Goal: Entertainment & Leisure: Consume media (video, audio)

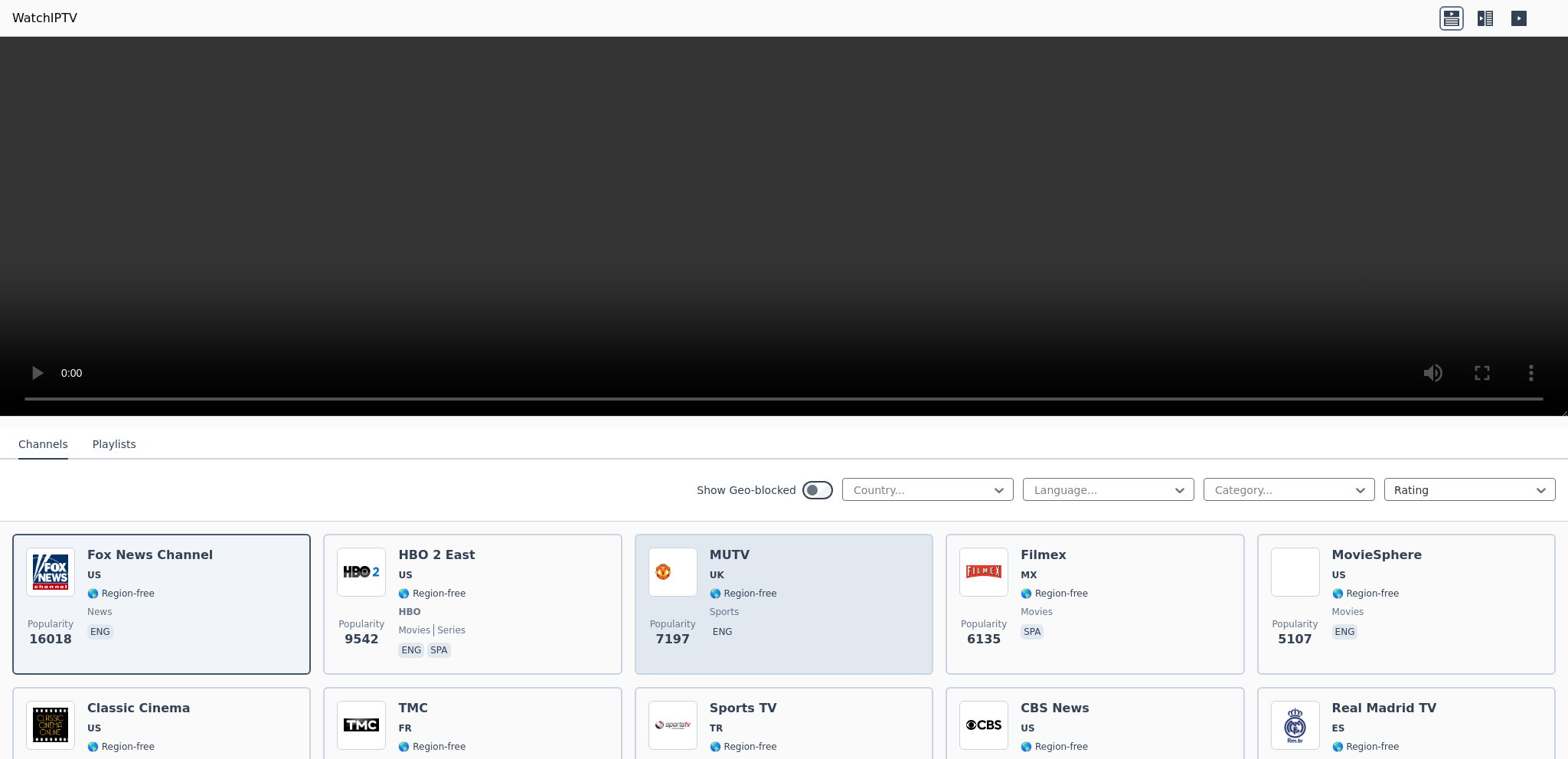
scroll to position [153, 0]
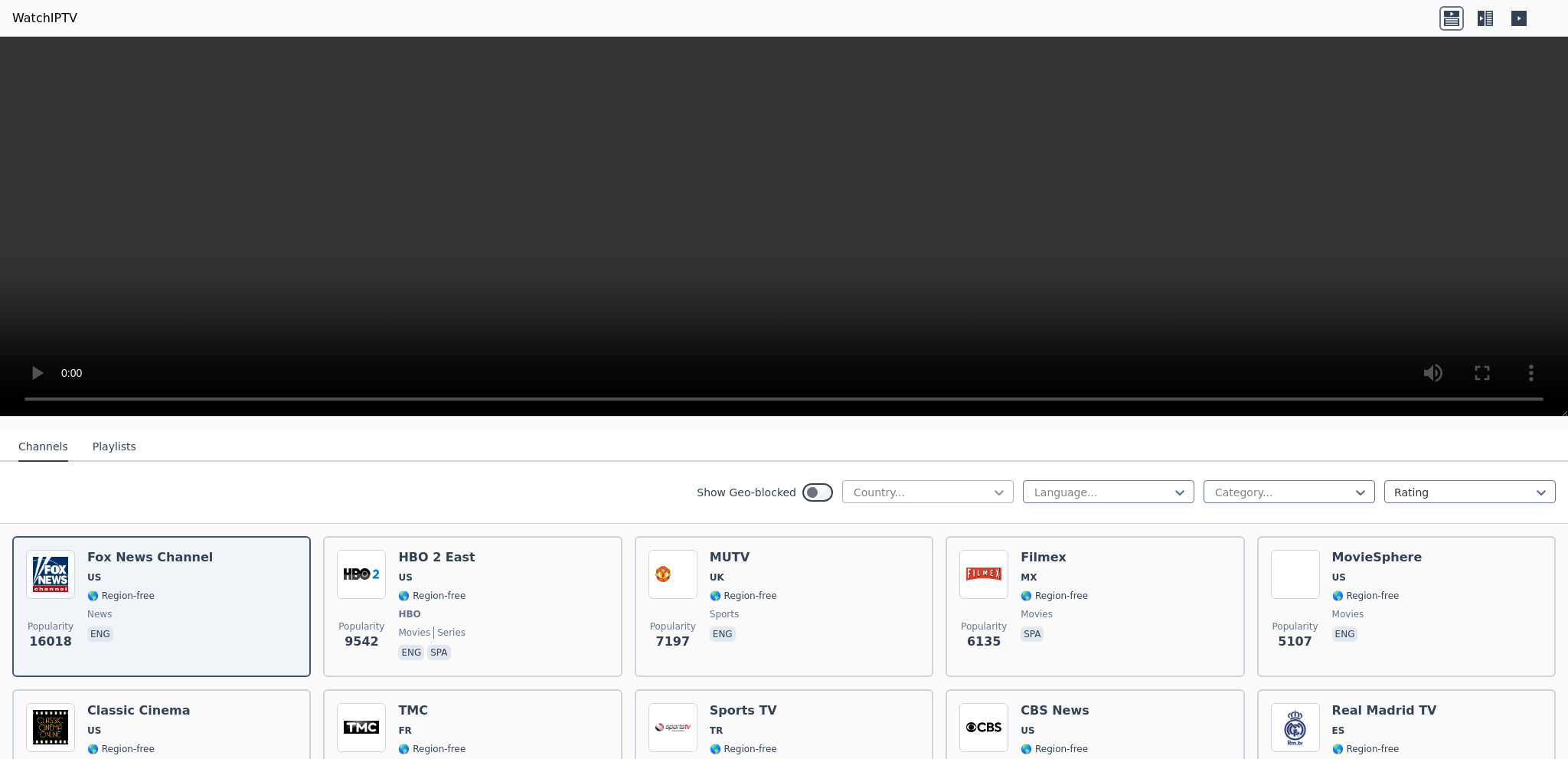
click at [991, 485] on icon at bounding box center [999, 492] width 15 height 15
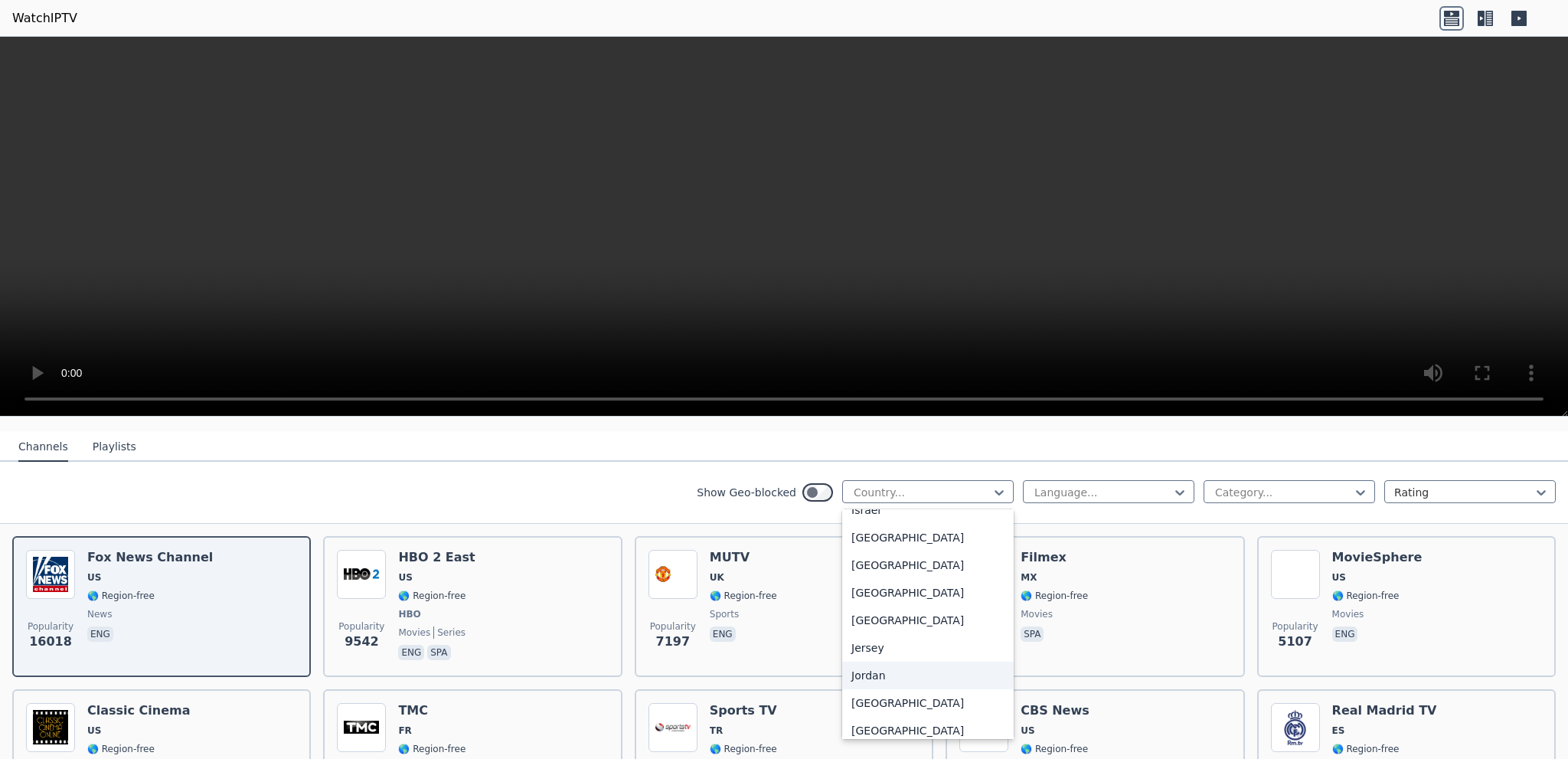
scroll to position [2527, 0]
click at [854, 544] on div "[GEOGRAPHIC_DATA]" at bounding box center [928, 535] width 171 height 28
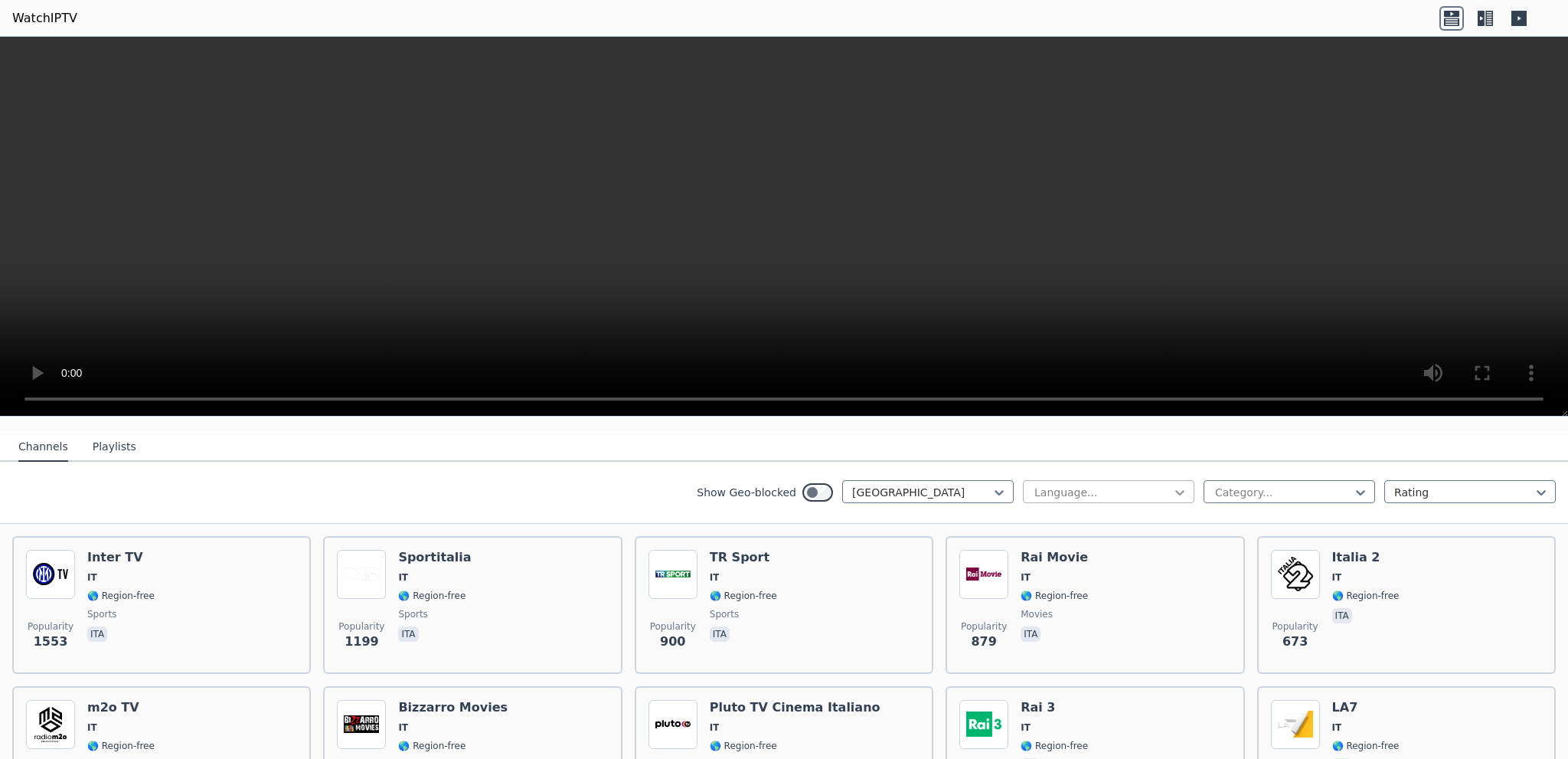
click at [1173, 485] on icon at bounding box center [1180, 492] width 15 height 15
click at [1051, 680] on div "Italian" at bounding box center [1108, 694] width 171 height 28
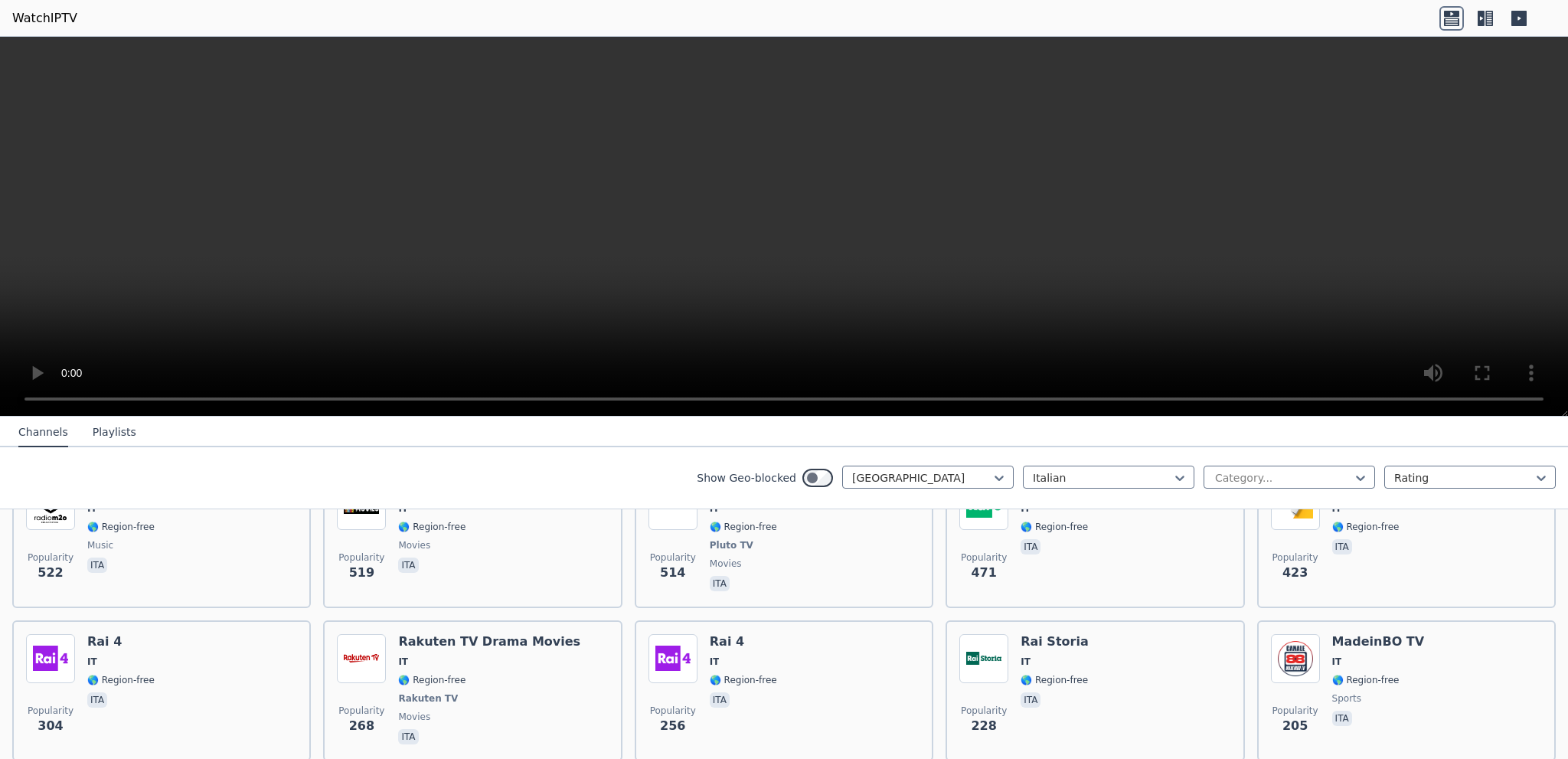
scroll to position [383, 0]
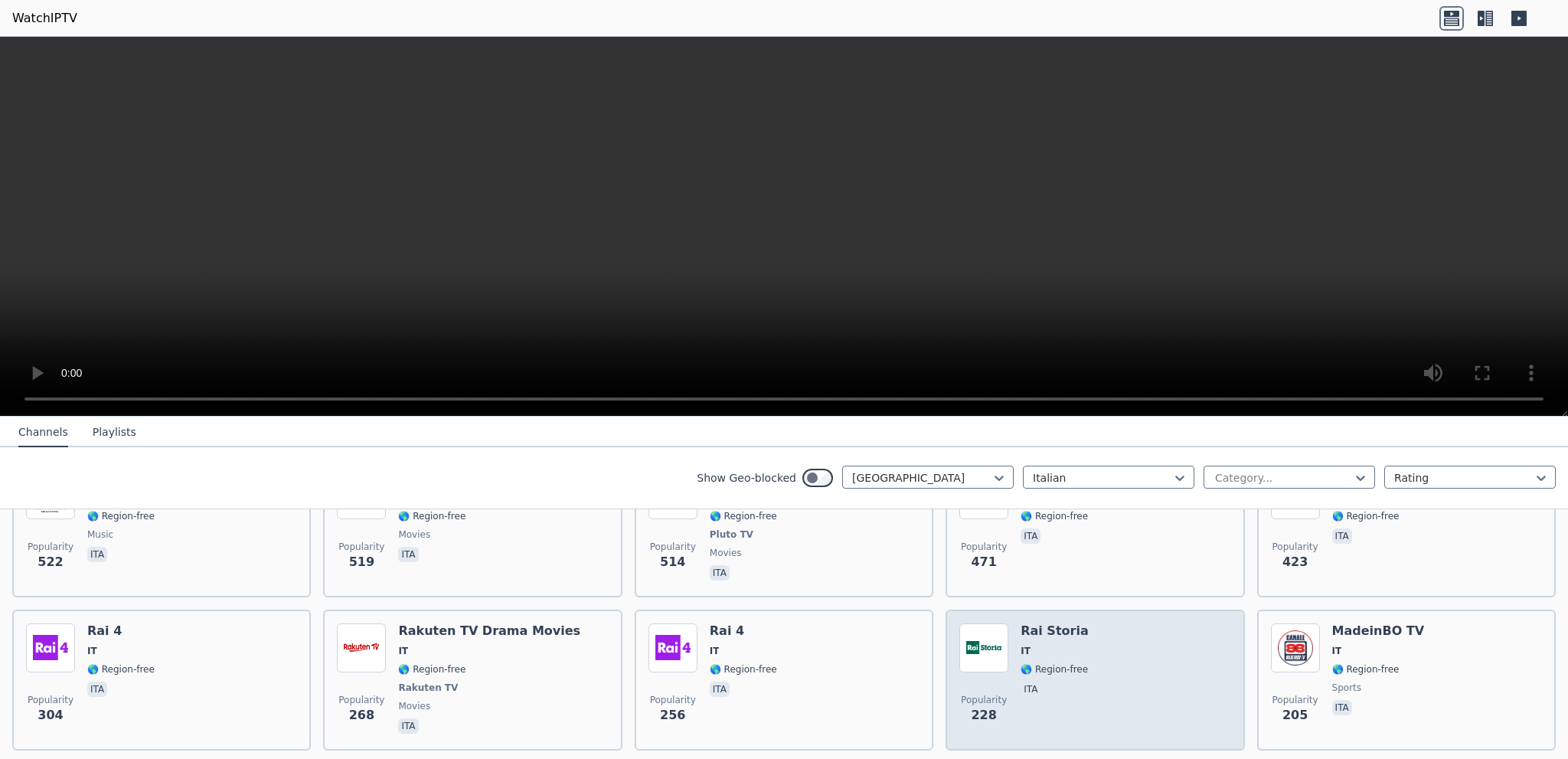
click at [1128, 647] on div "Popularity 228 Rai Storia IT 🌎 Region-free ita" at bounding box center [1095, 680] width 271 height 114
click at [1056, 663] on span "🌎 Region-free" at bounding box center [1054, 669] width 68 height 13
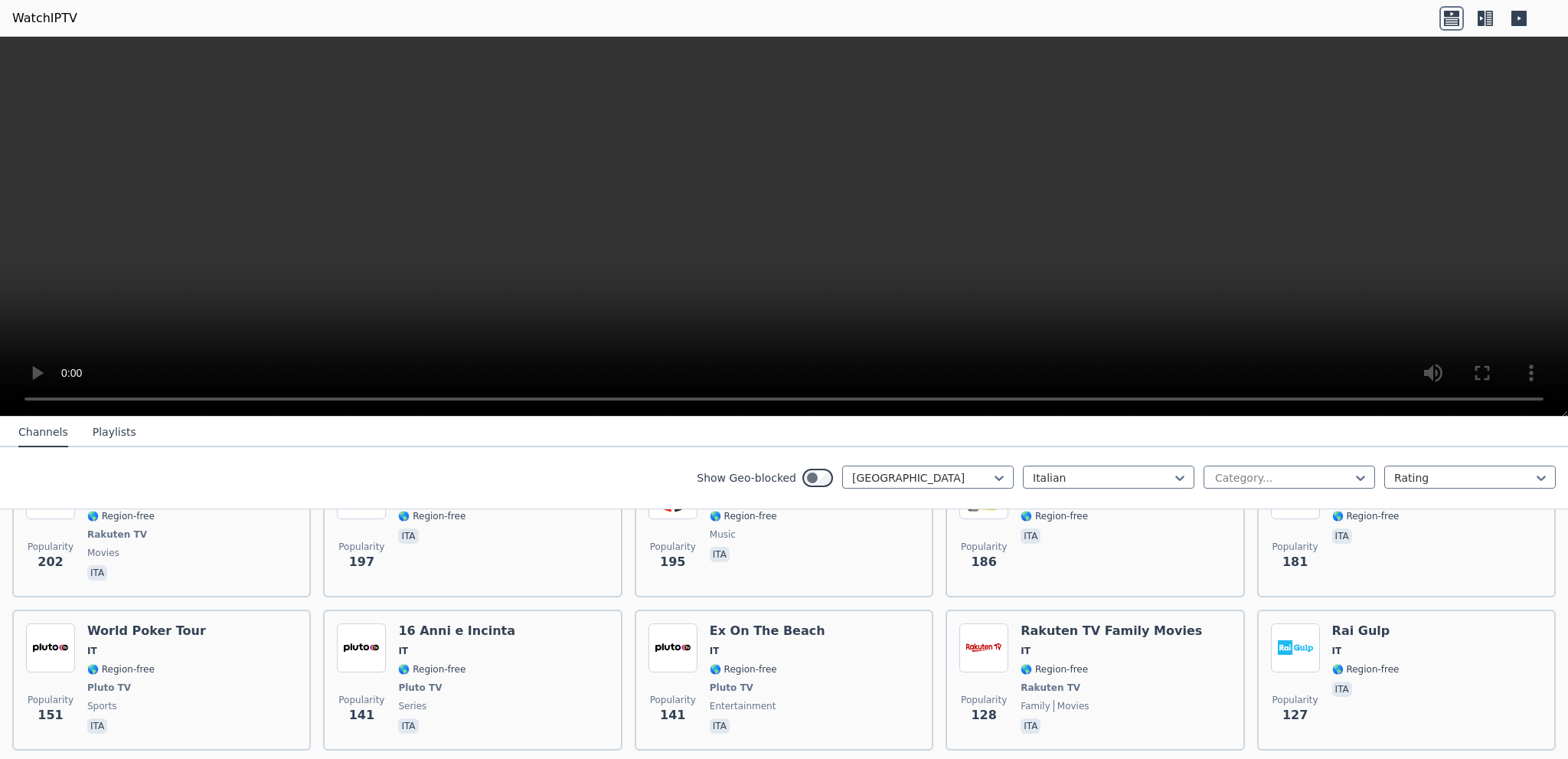
scroll to position [919, 0]
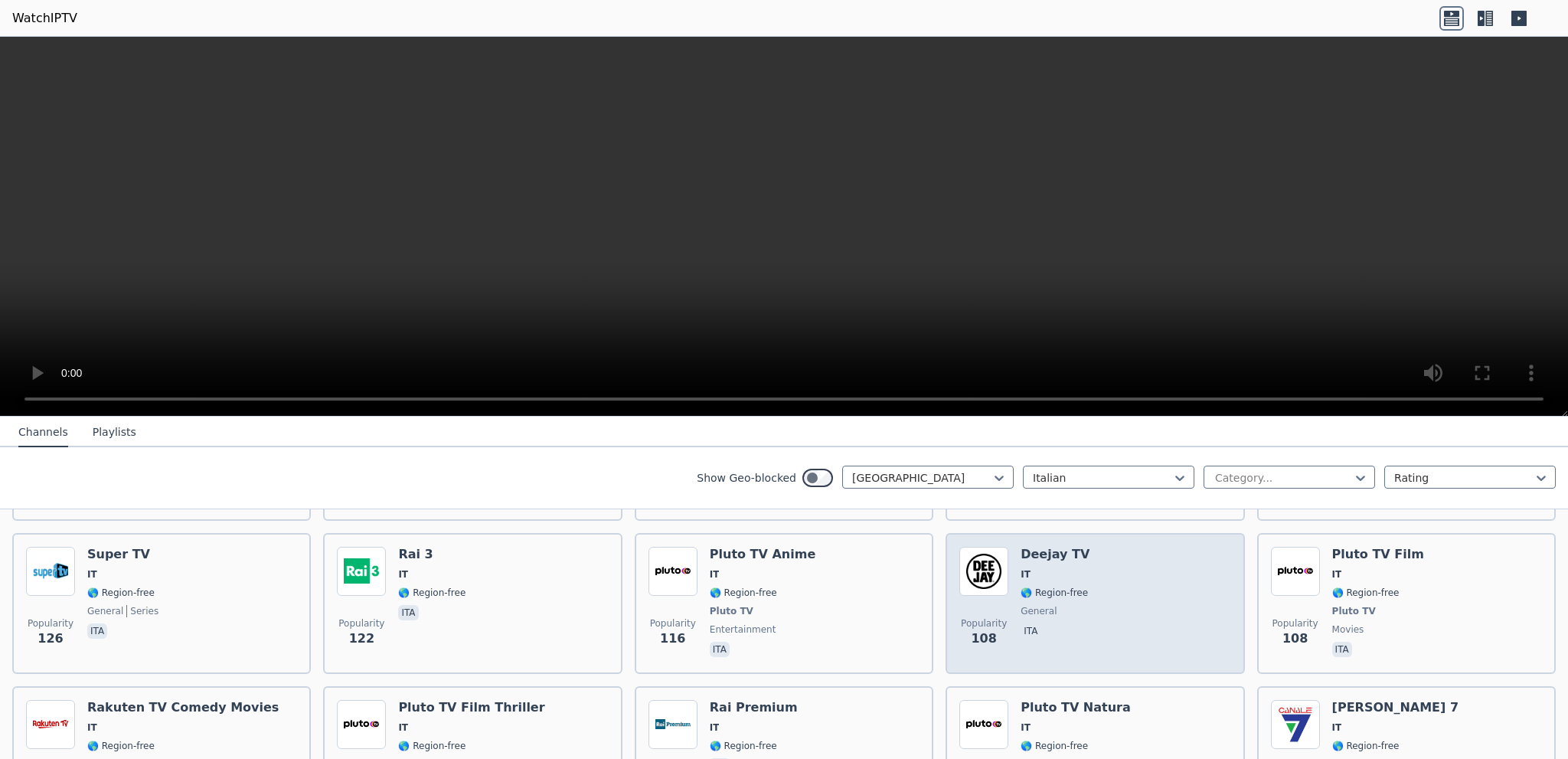
click at [1051, 624] on span "ita" at bounding box center [1055, 633] width 69 height 18
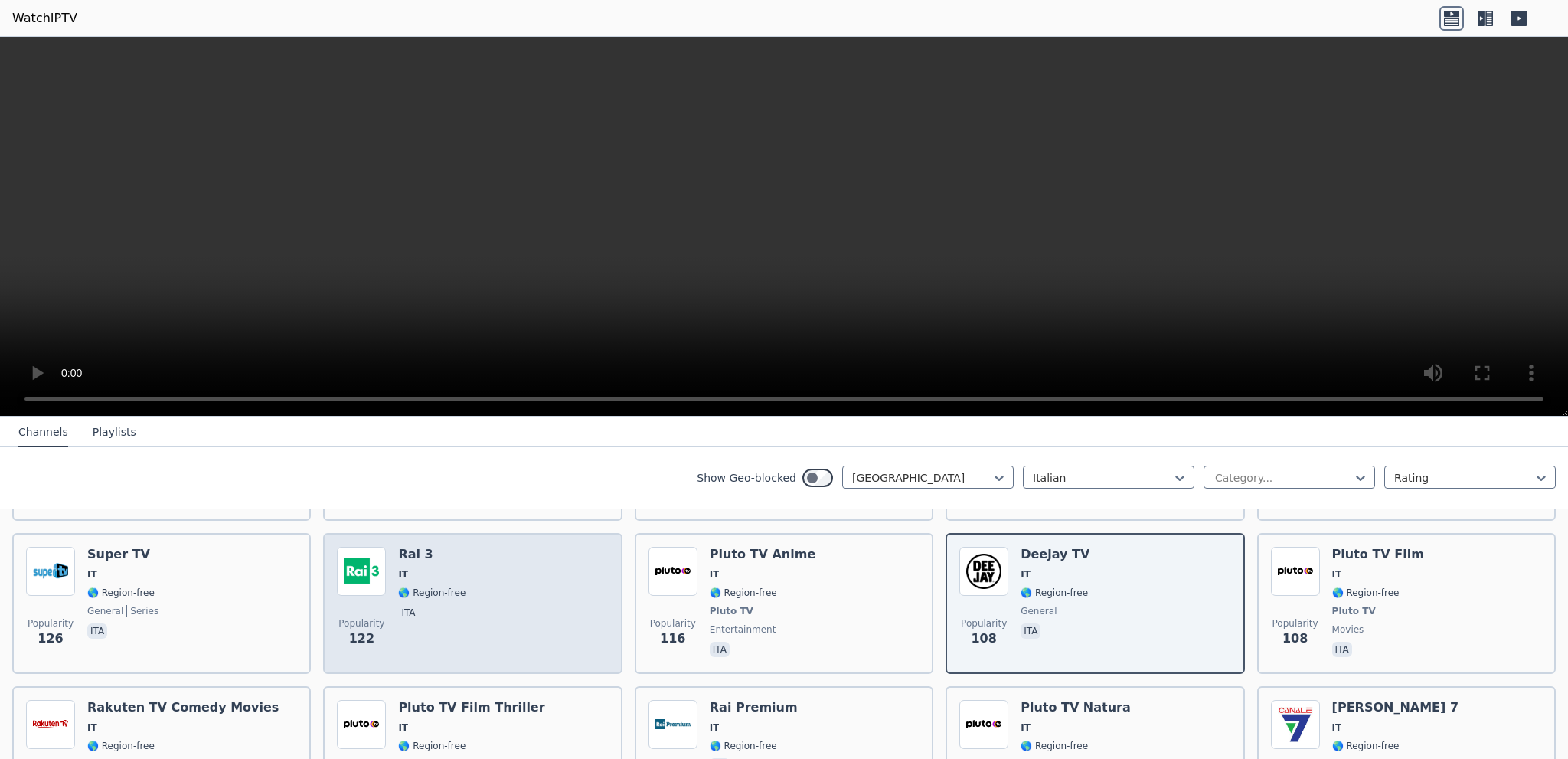
click at [481, 579] on div "Popularity 122 Rai 3 IT 🌎 Region-free ita" at bounding box center [472, 604] width 271 height 114
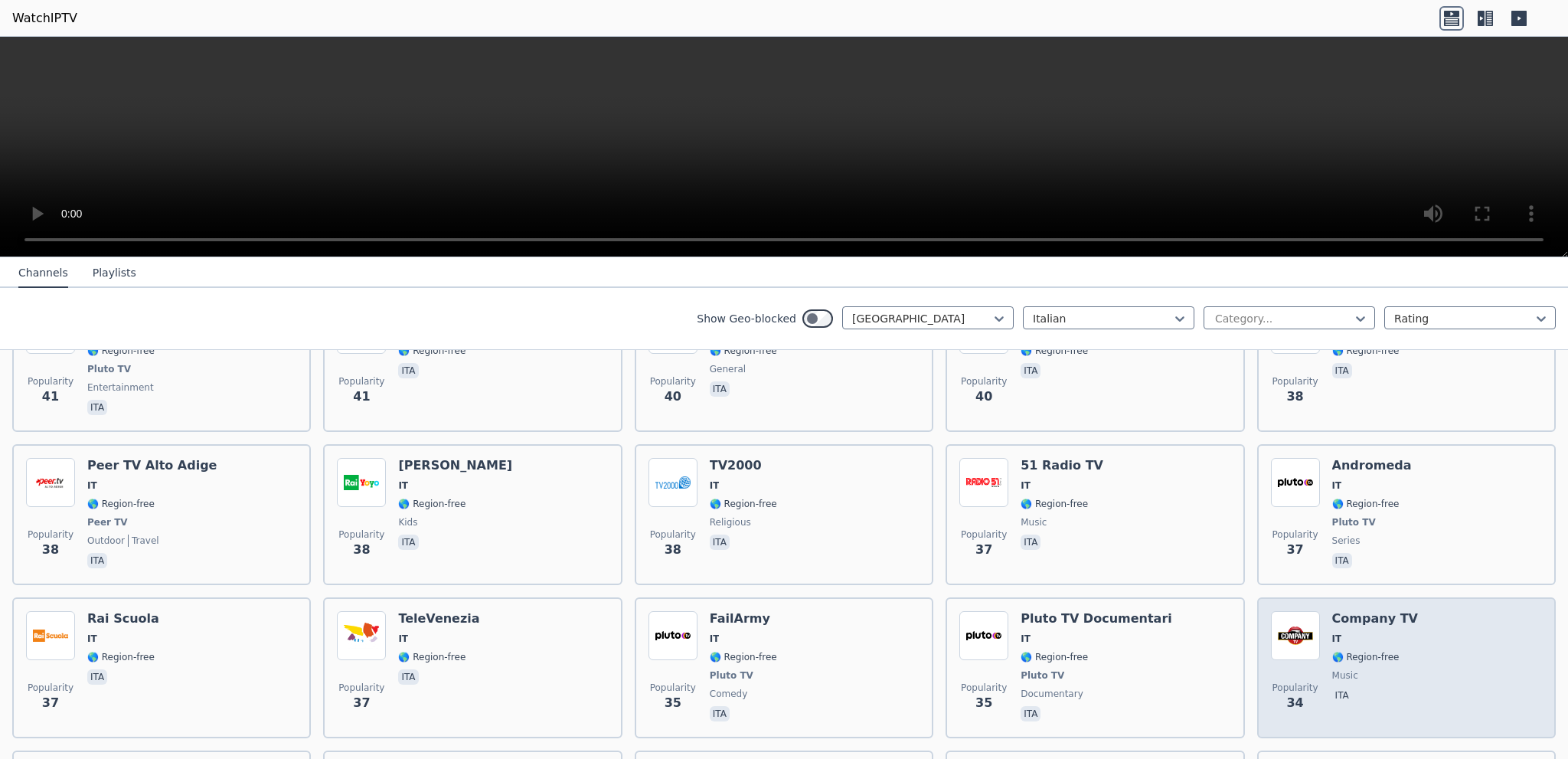
scroll to position [2374, 0]
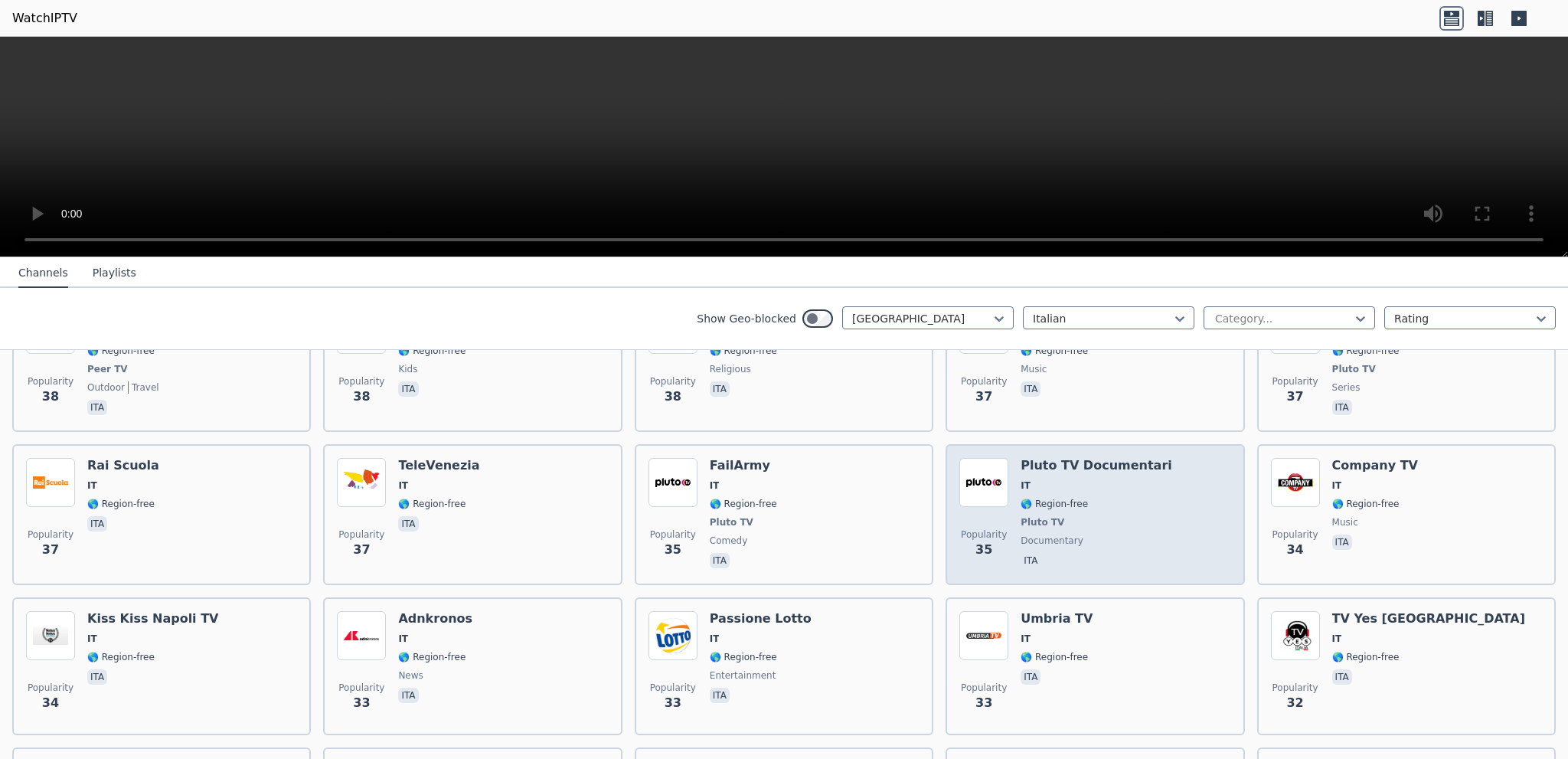
click at [1073, 472] on div "Pluto TV Documentari IT 🌎 Region-free Pluto TV documentary ita" at bounding box center [1096, 515] width 151 height 114
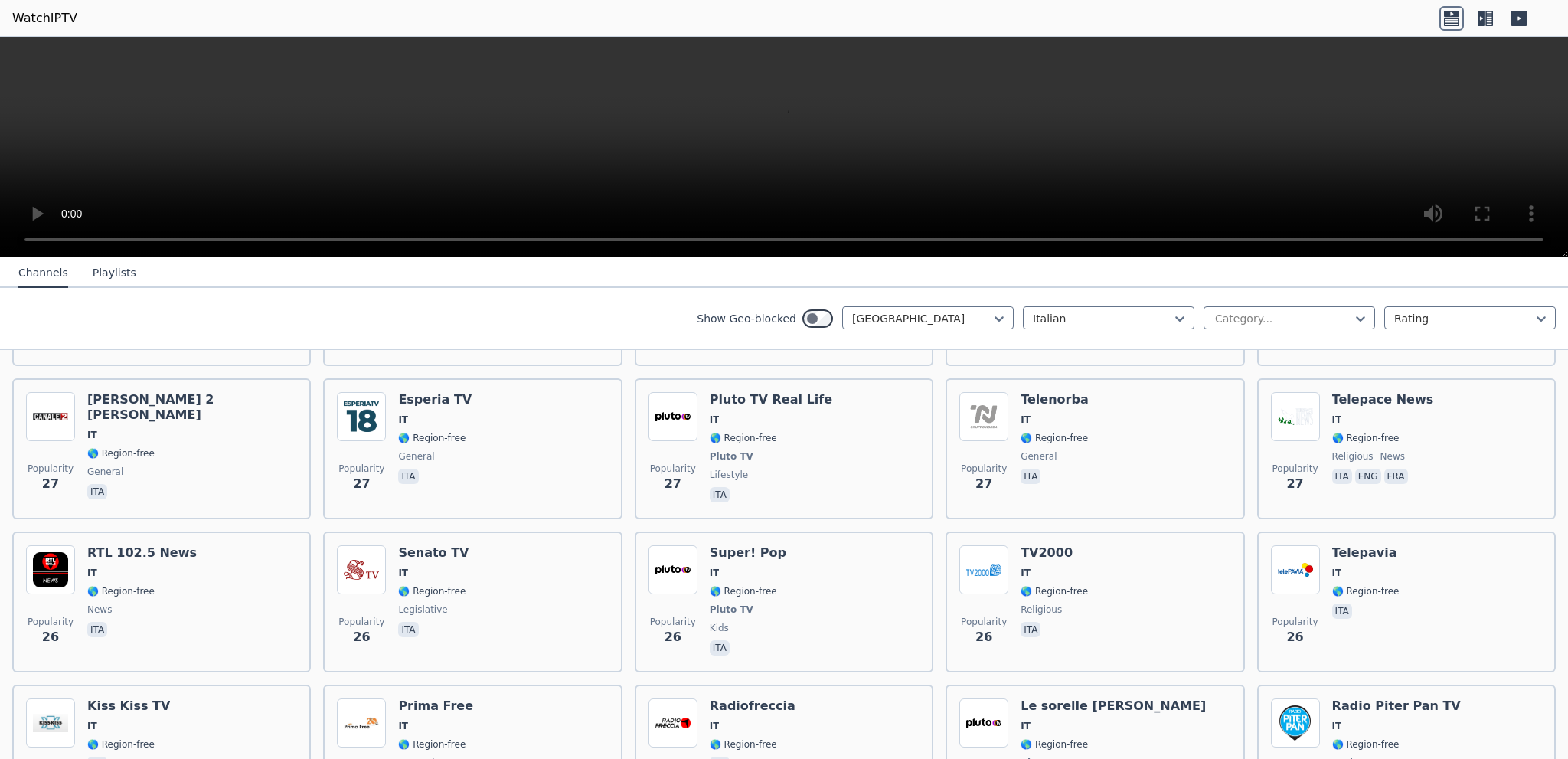
scroll to position [3064, 0]
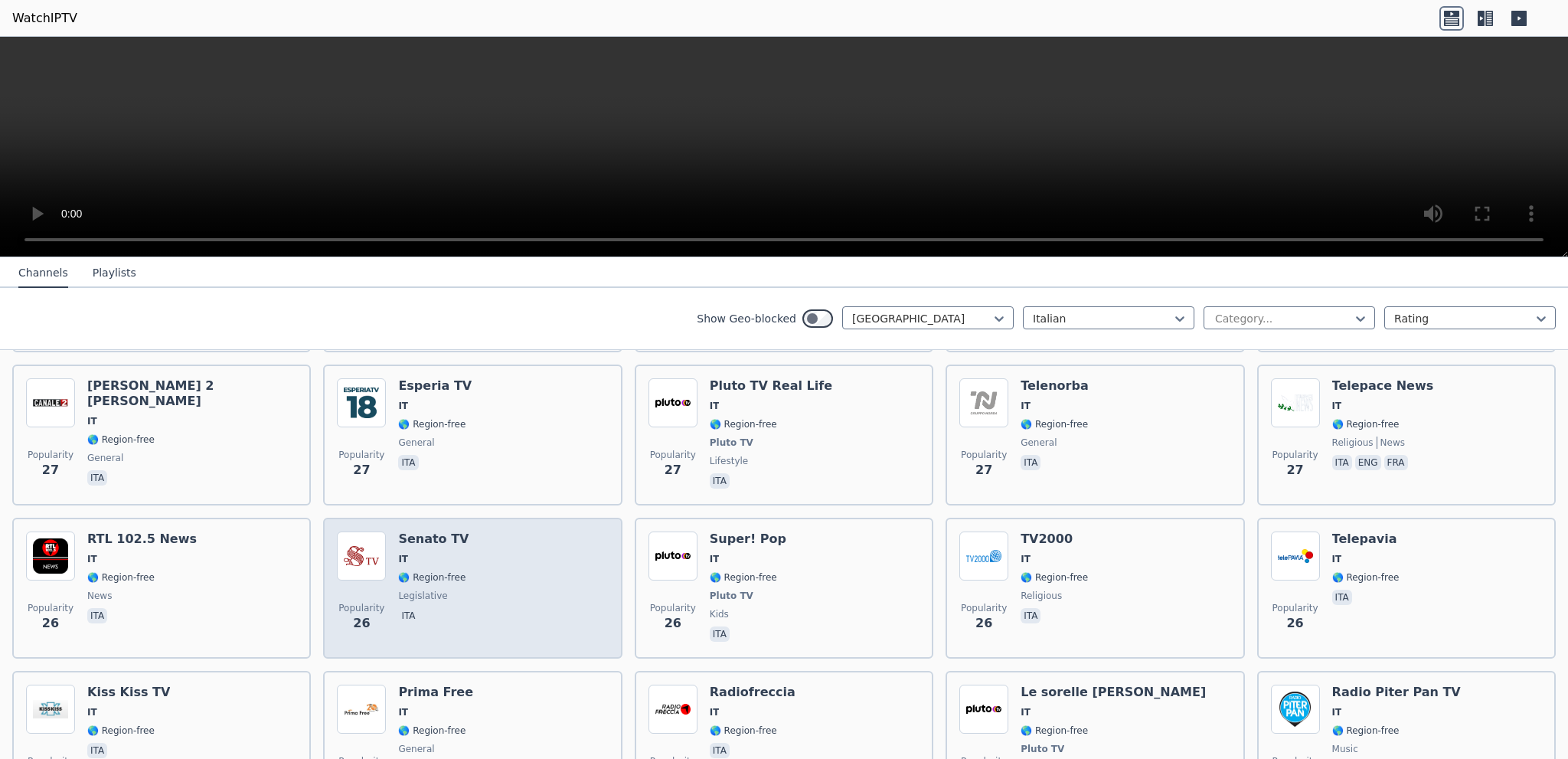
click at [461, 540] on div "Popularity 26 Senato TV IT 🌎 Region-free legislative ita" at bounding box center [472, 588] width 271 height 114
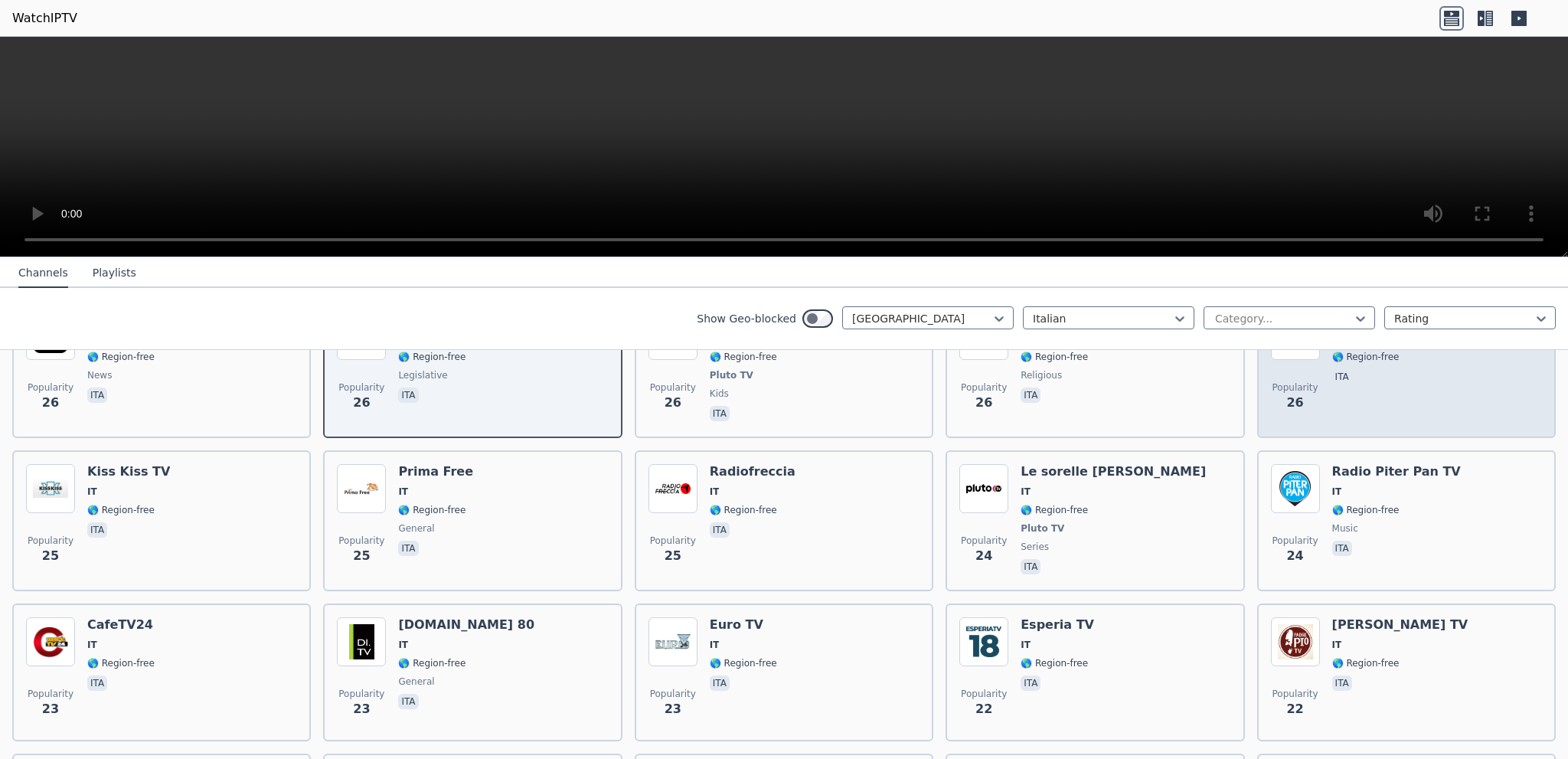
scroll to position [3293, 0]
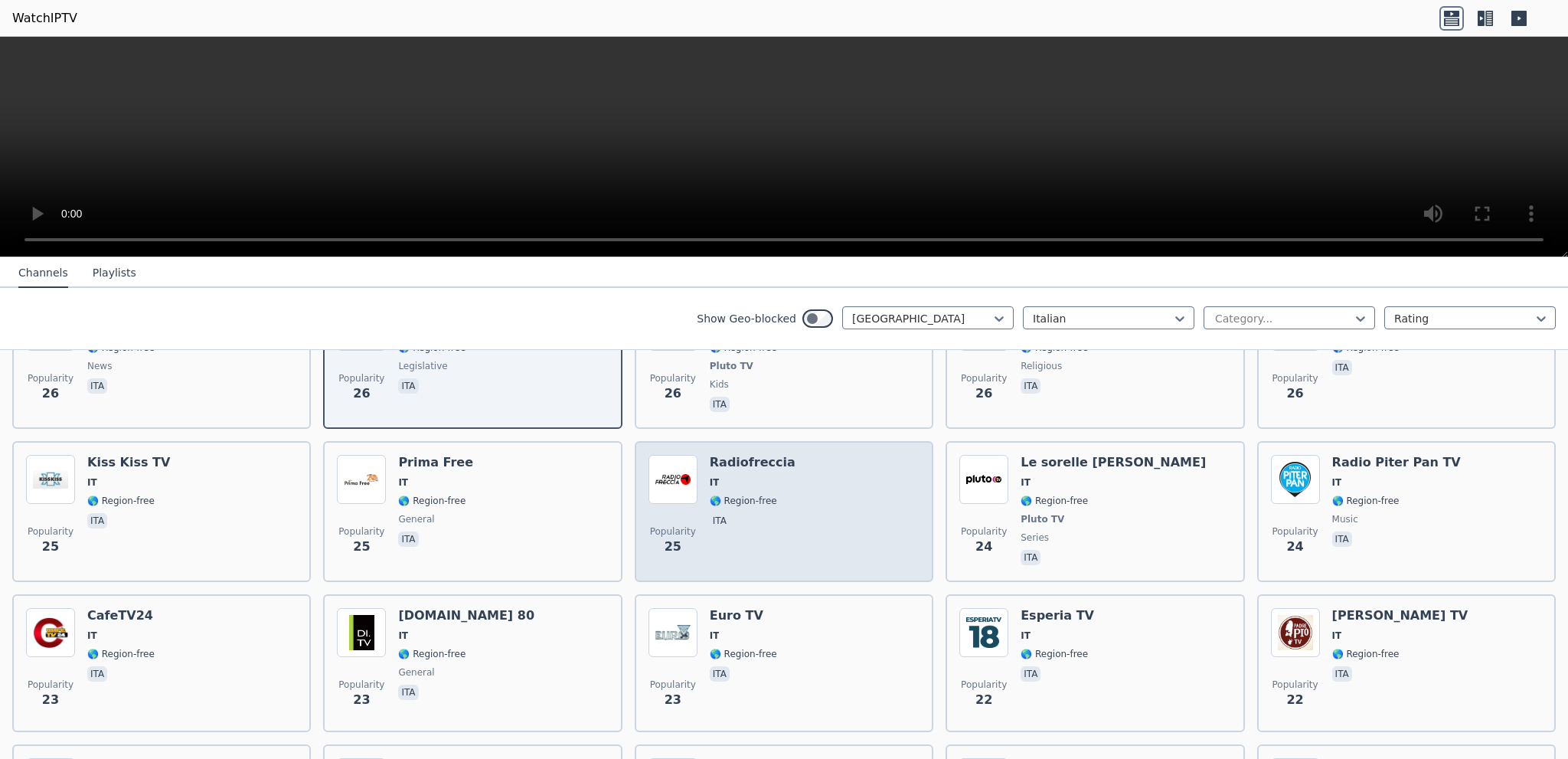
click at [802, 474] on div "Popularity 25 Radiofreccia IT 🌎 Region-free ita" at bounding box center [784, 512] width 271 height 114
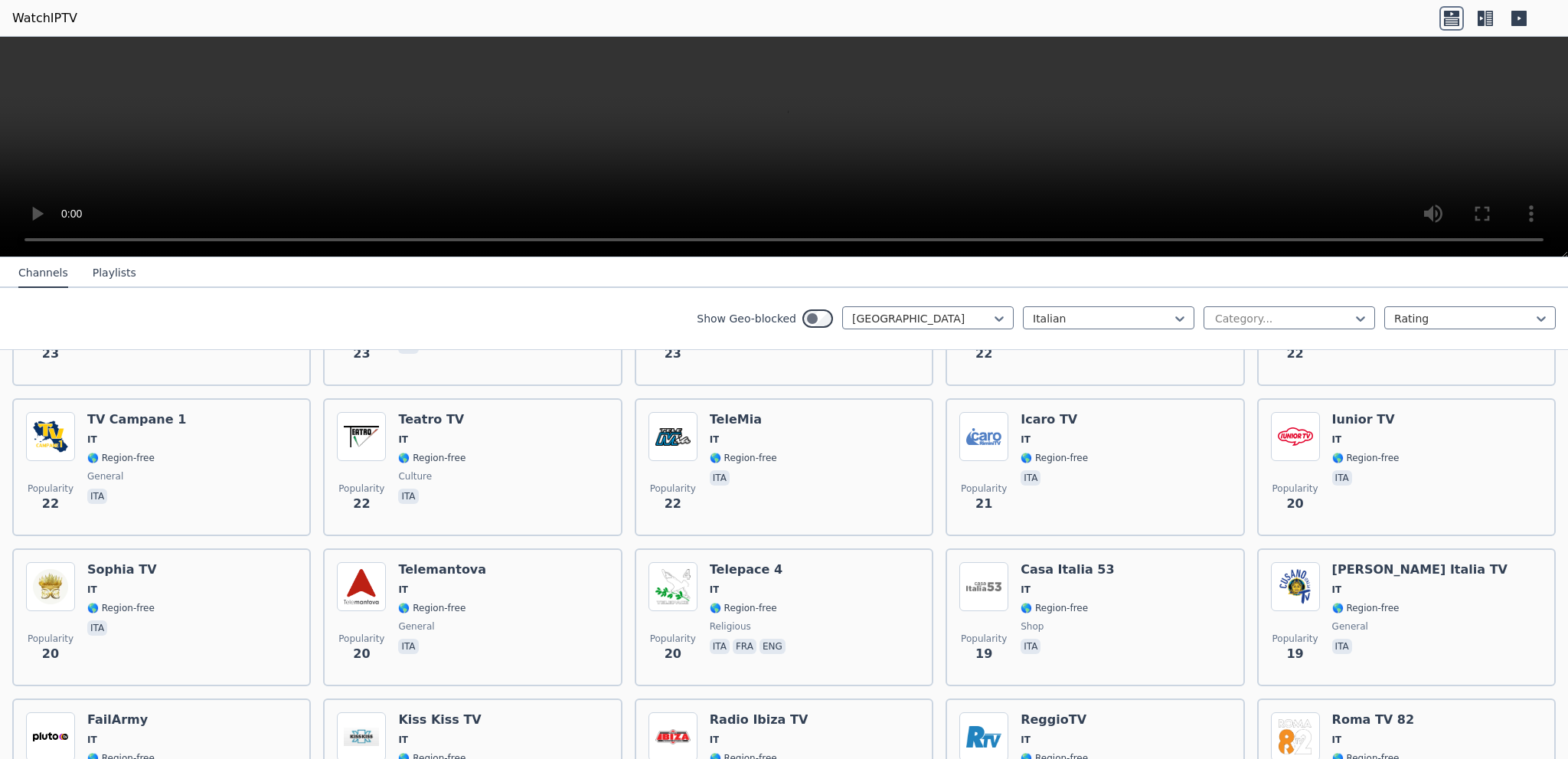
scroll to position [3829, 0]
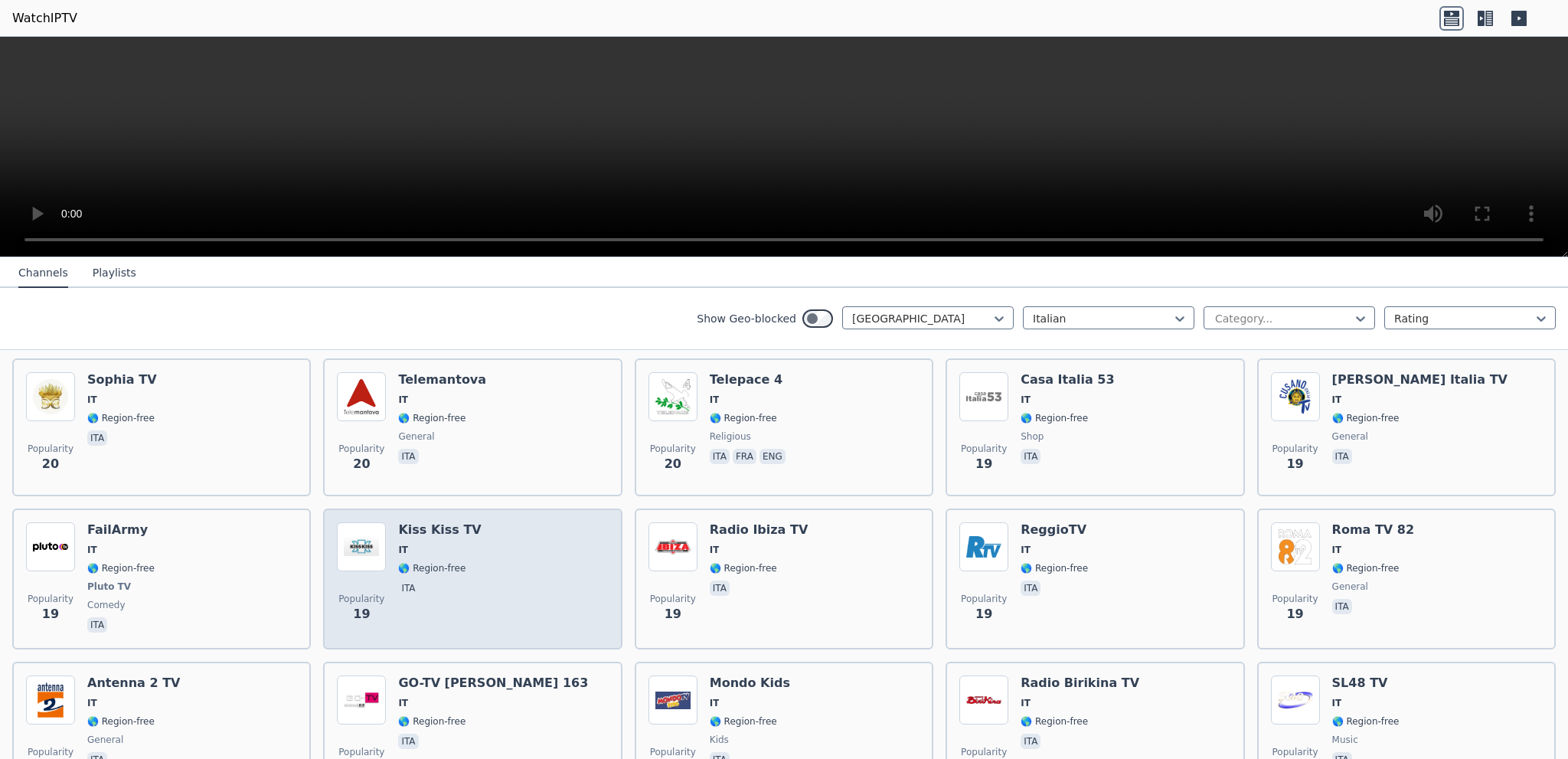
click at [486, 522] on div "Popularity 19 Kiss Kiss TV IT 🌎 Region-free ita" at bounding box center [472, 579] width 271 height 114
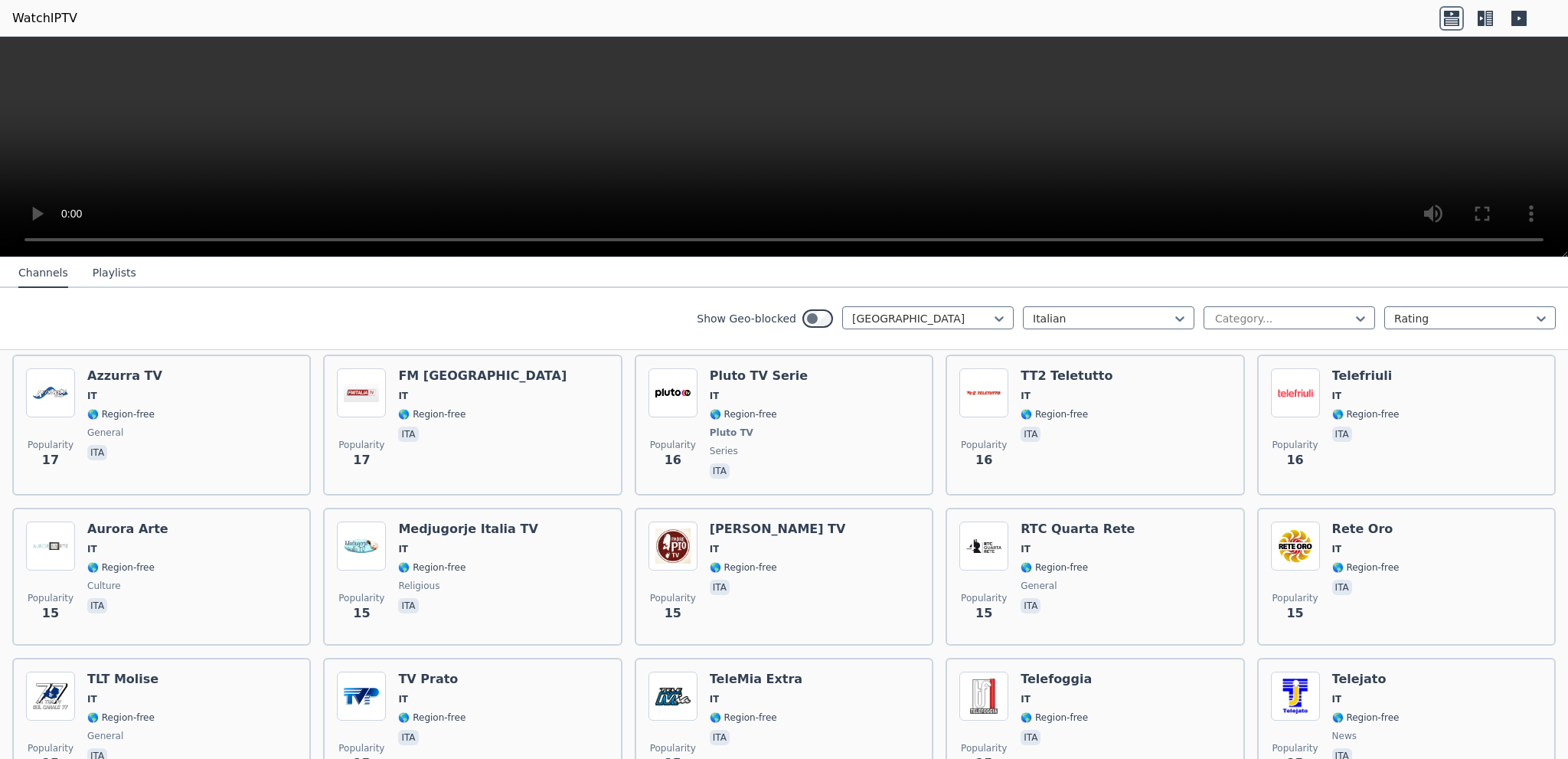
scroll to position [4442, 0]
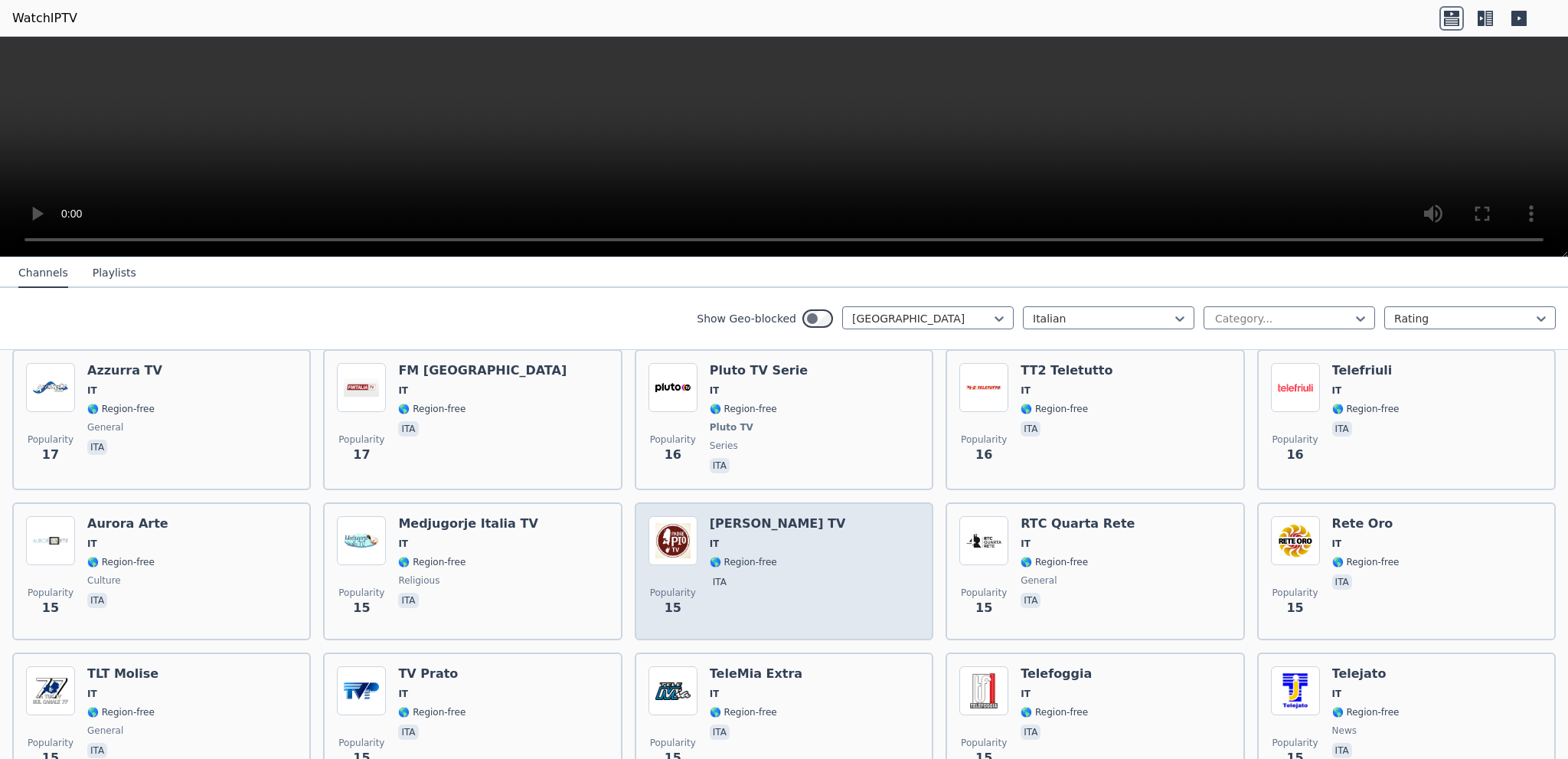
click at [848, 526] on div "Popularity 15 [PERSON_NAME] TV IT 🌎 Region-free ita" at bounding box center [784, 571] width 271 height 110
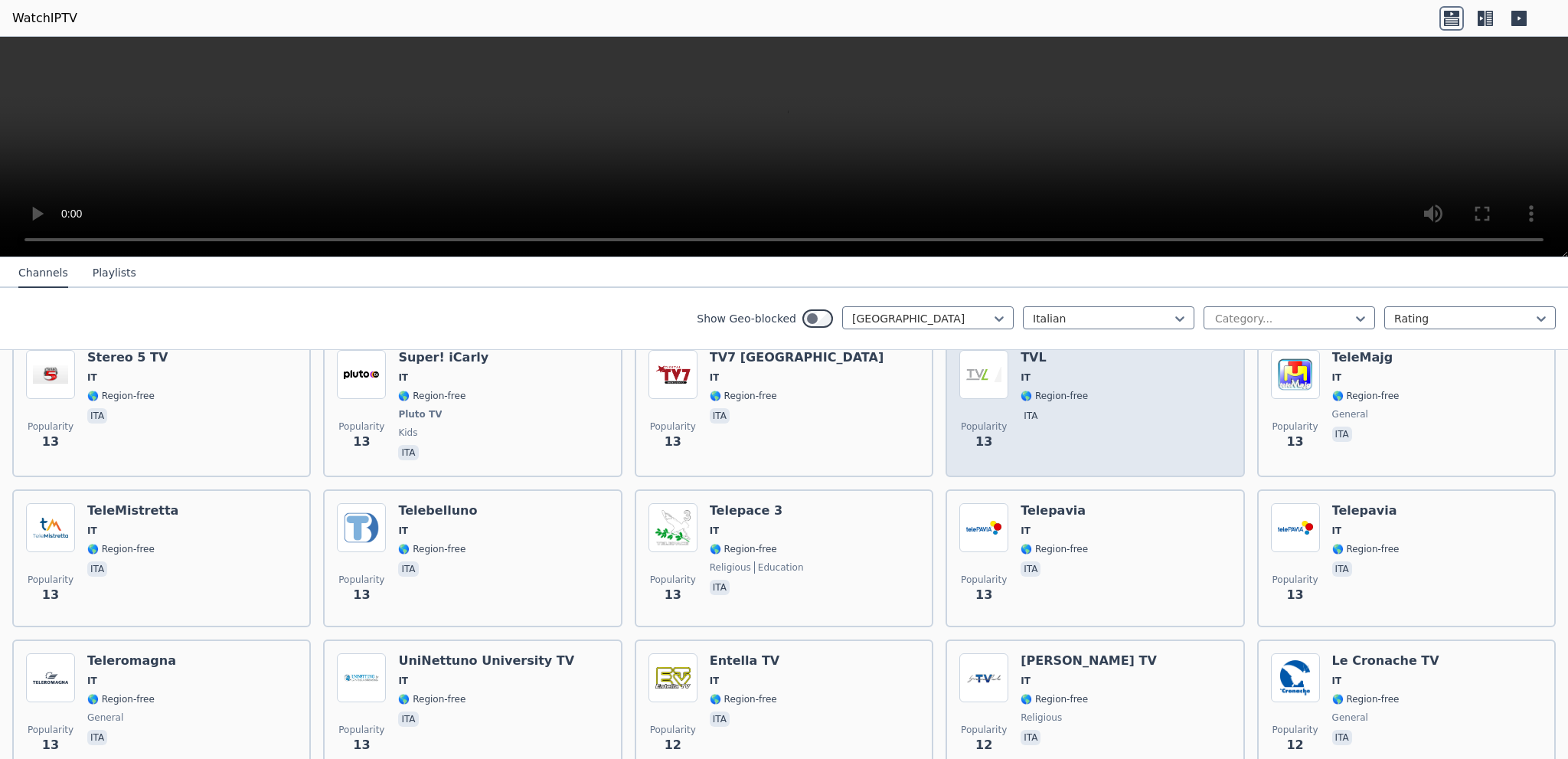
scroll to position [5361, 0]
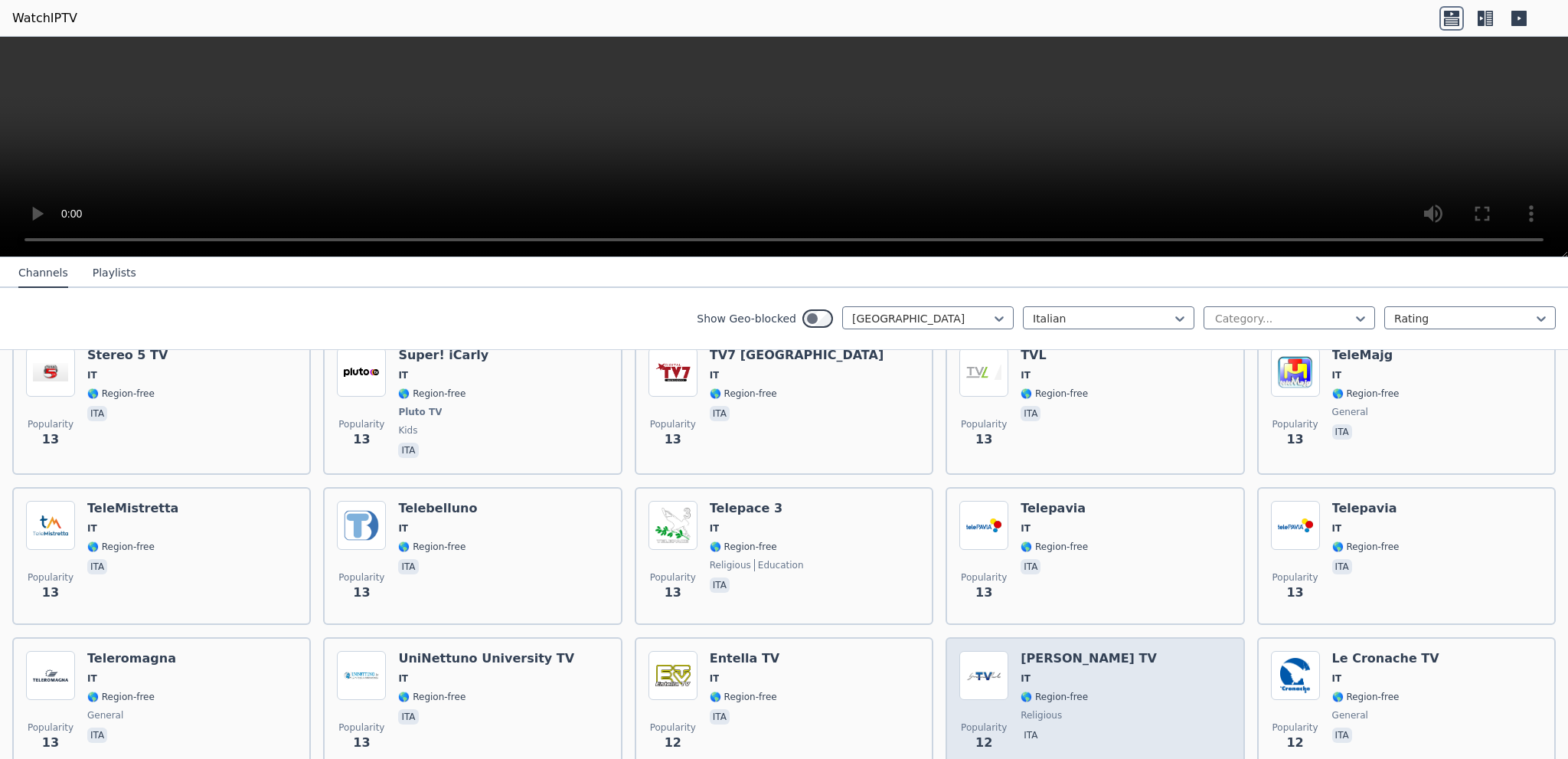
click at [1097, 672] on span "IT" at bounding box center [1088, 678] width 136 height 13
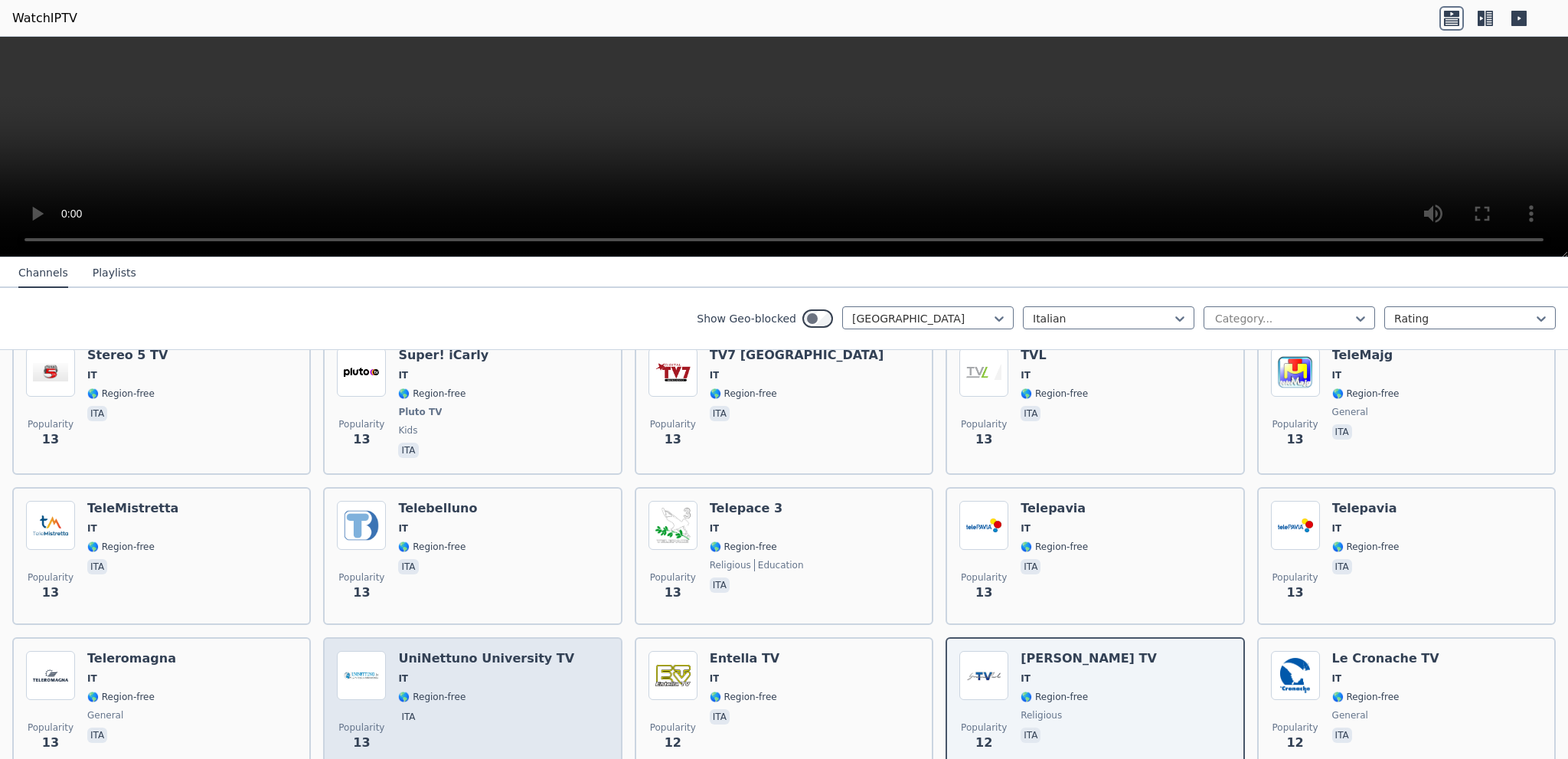
click at [481, 672] on span "IT" at bounding box center [486, 678] width 176 height 13
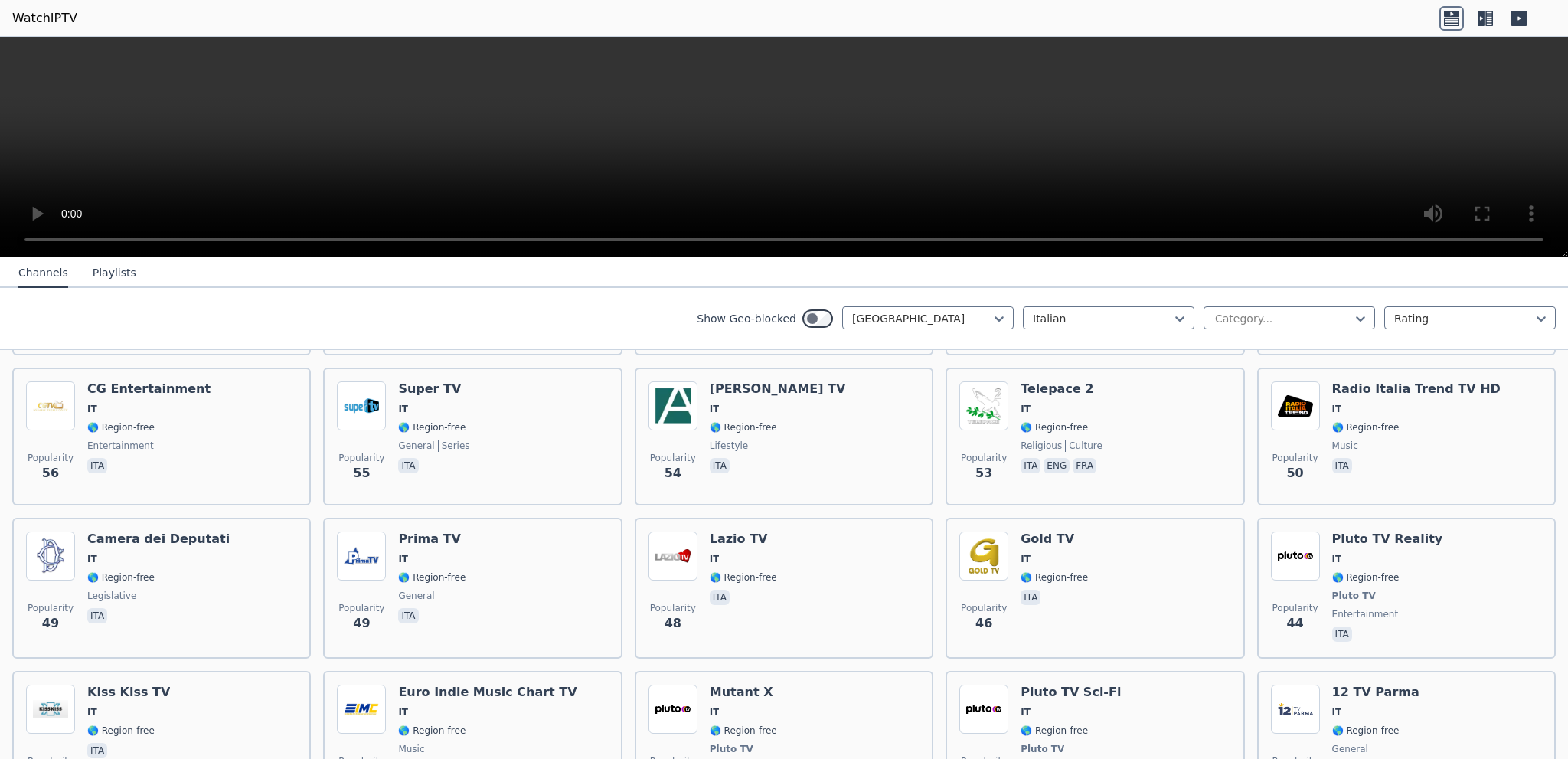
scroll to position [1859, 0]
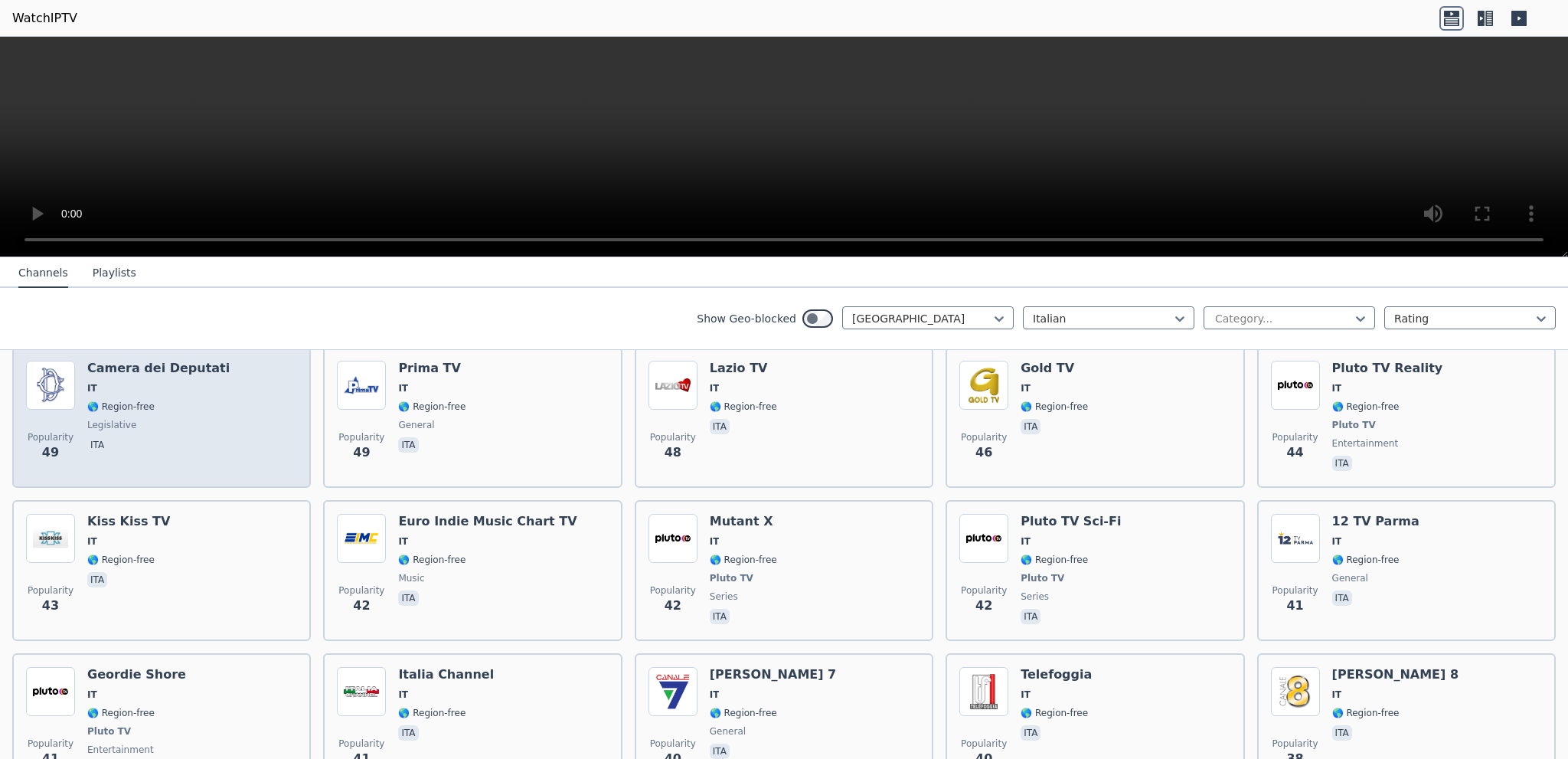
click at [242, 397] on div "Popularity 49 Camera dei Deputati IT 🌎 Region-free legislative ita" at bounding box center [161, 418] width 271 height 114
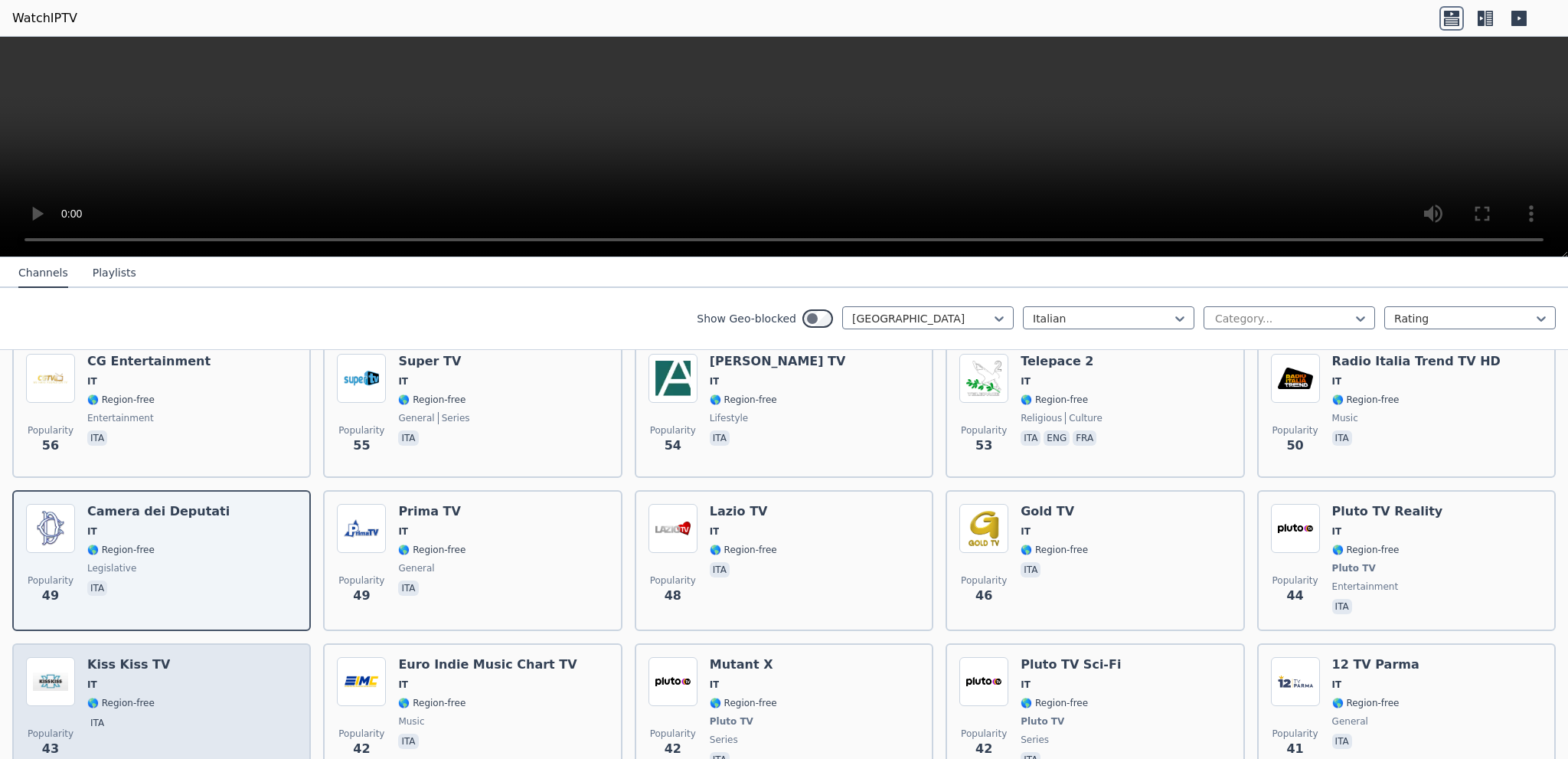
scroll to position [1782, 0]
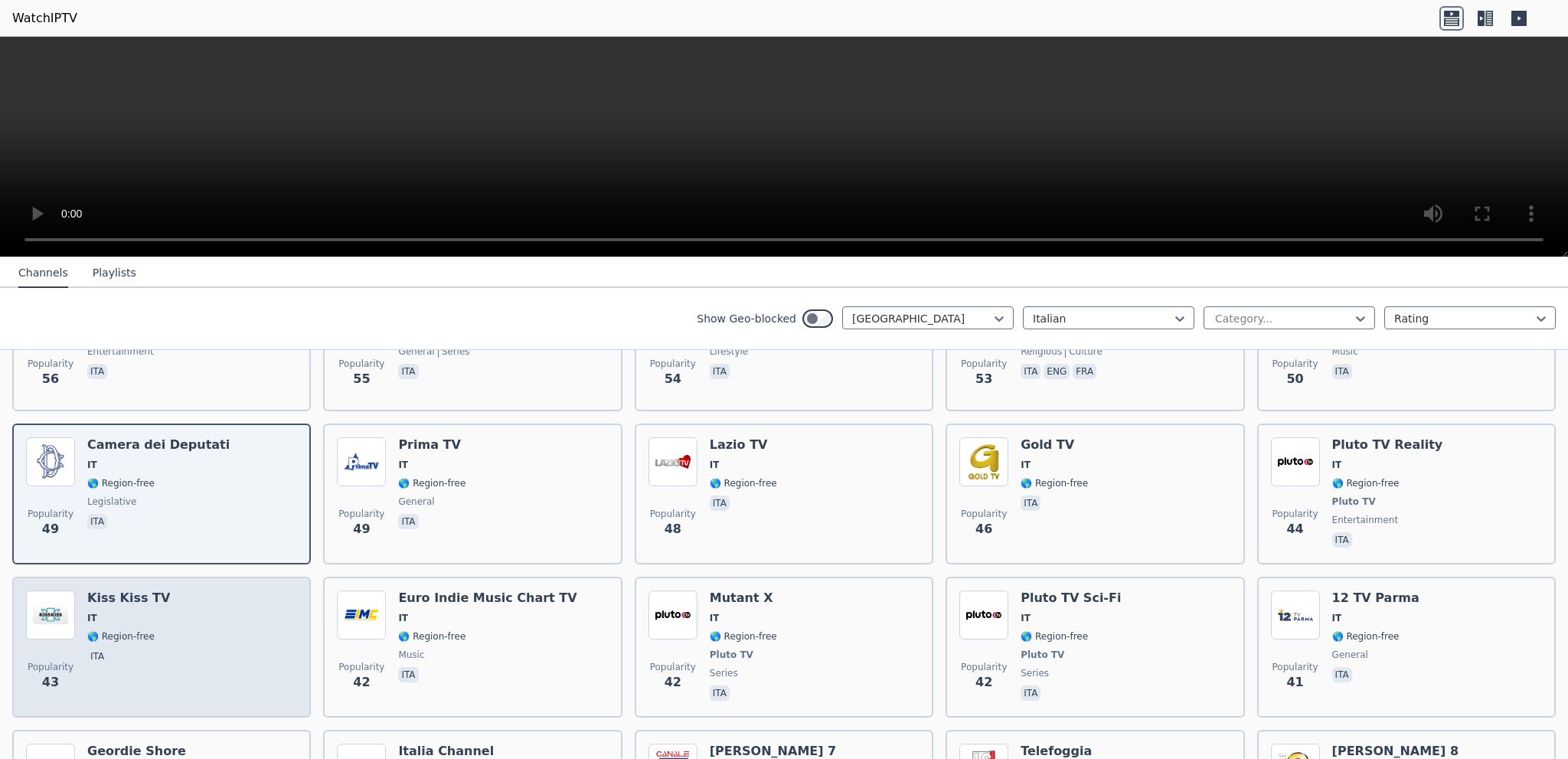
drag, startPoint x: 141, startPoint y: 592, endPoint x: 187, endPoint y: 603, distance: 47.3
click at [141, 612] on span "IT" at bounding box center [128, 618] width 83 height 13
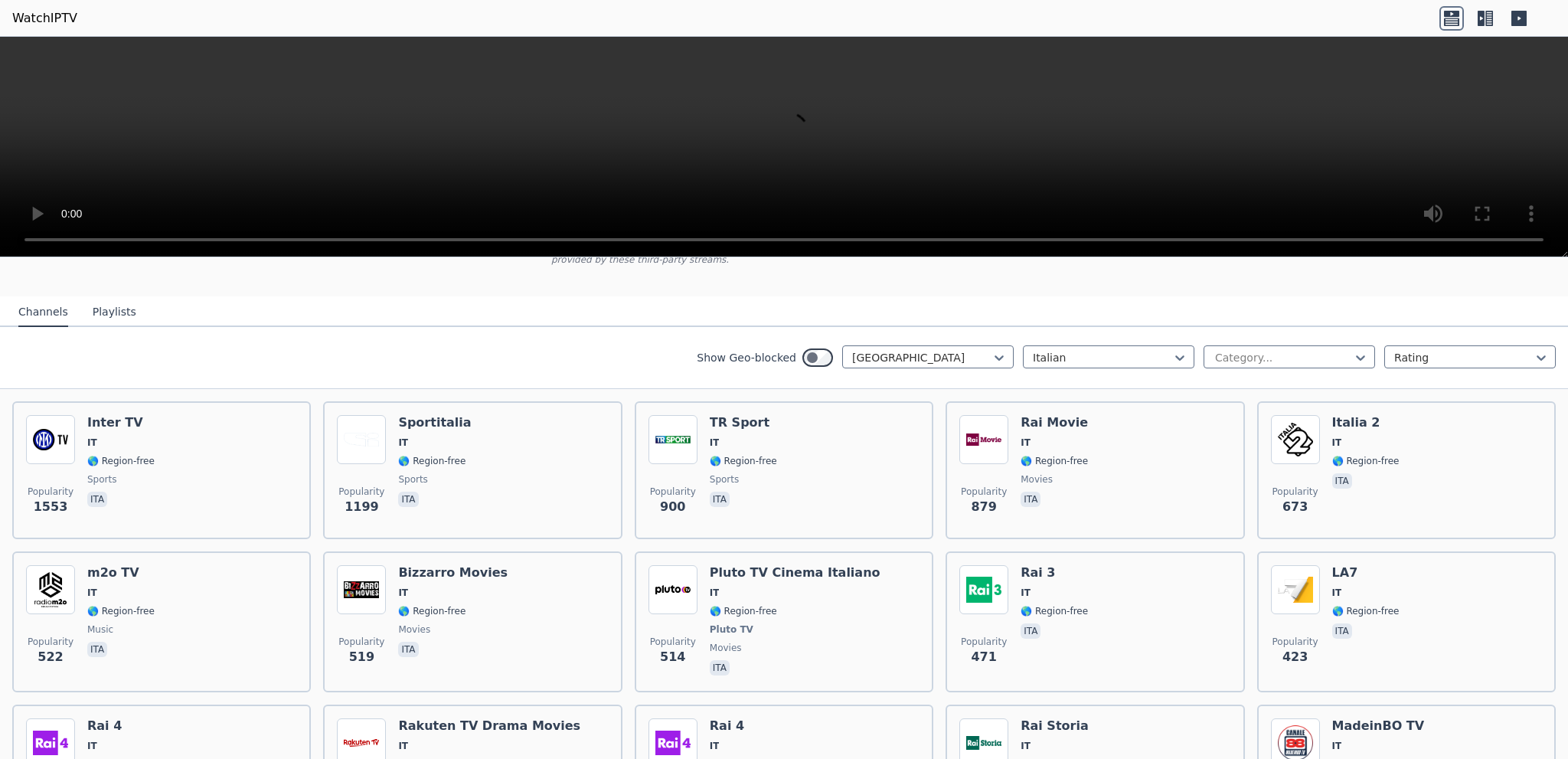
scroll to position [0, 0]
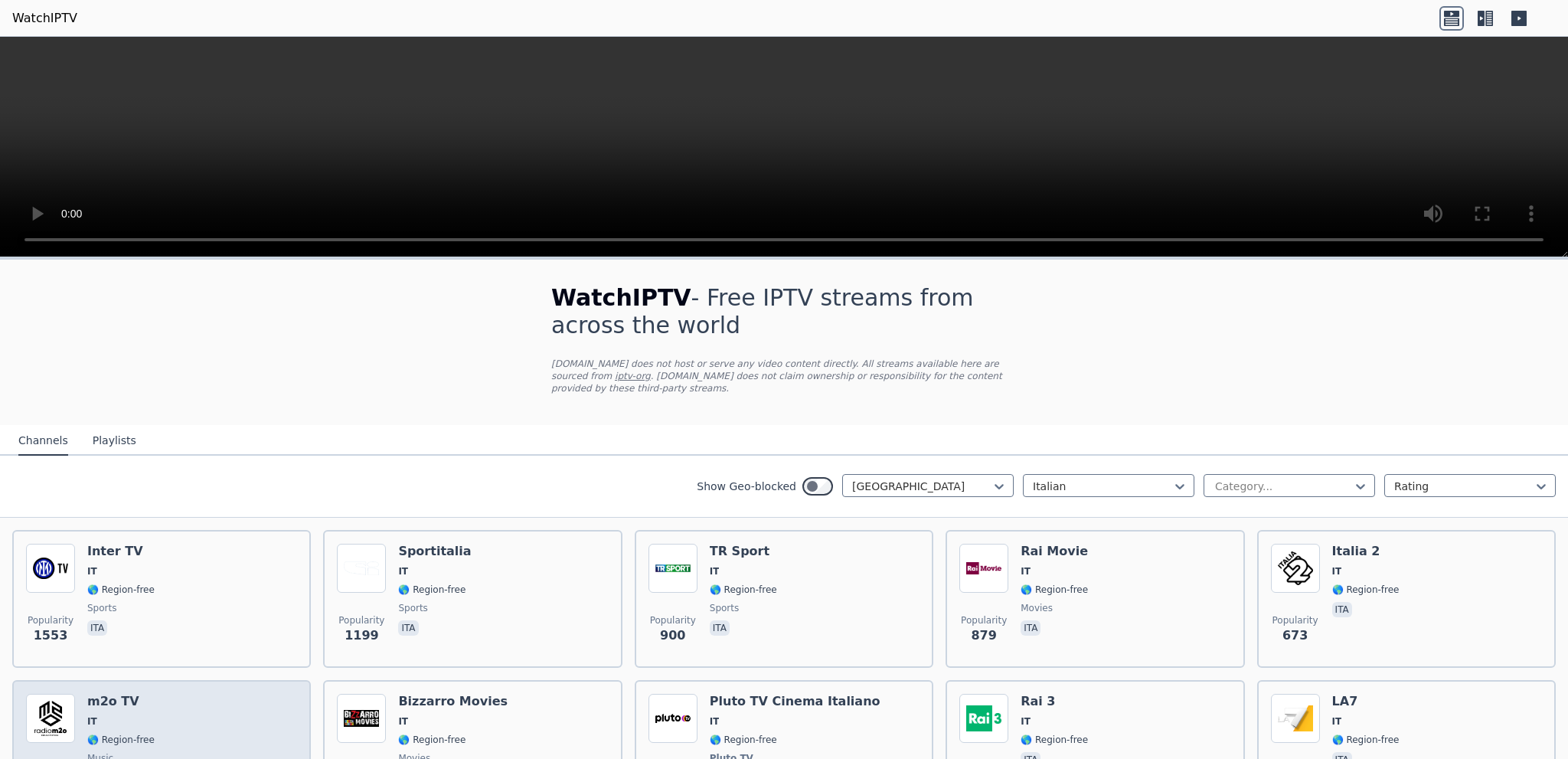
click at [206, 699] on div "Popularity 522 m2o TV IT 🌎 Region-free music ita" at bounding box center [161, 751] width 271 height 114
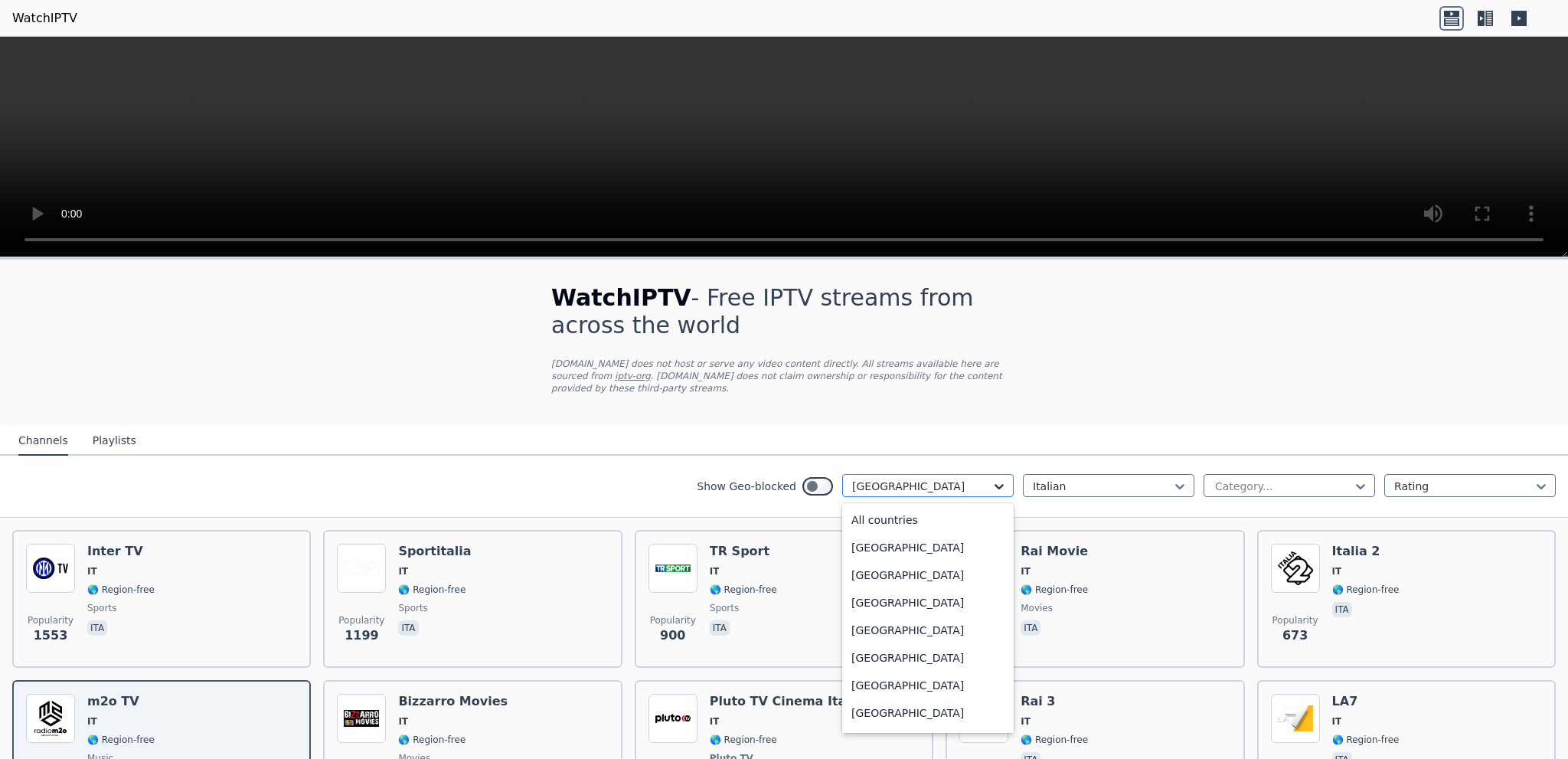
click at [991, 479] on icon at bounding box center [999, 486] width 15 height 15
click at [870, 574] on div "[GEOGRAPHIC_DATA]" at bounding box center [928, 575] width 171 height 28
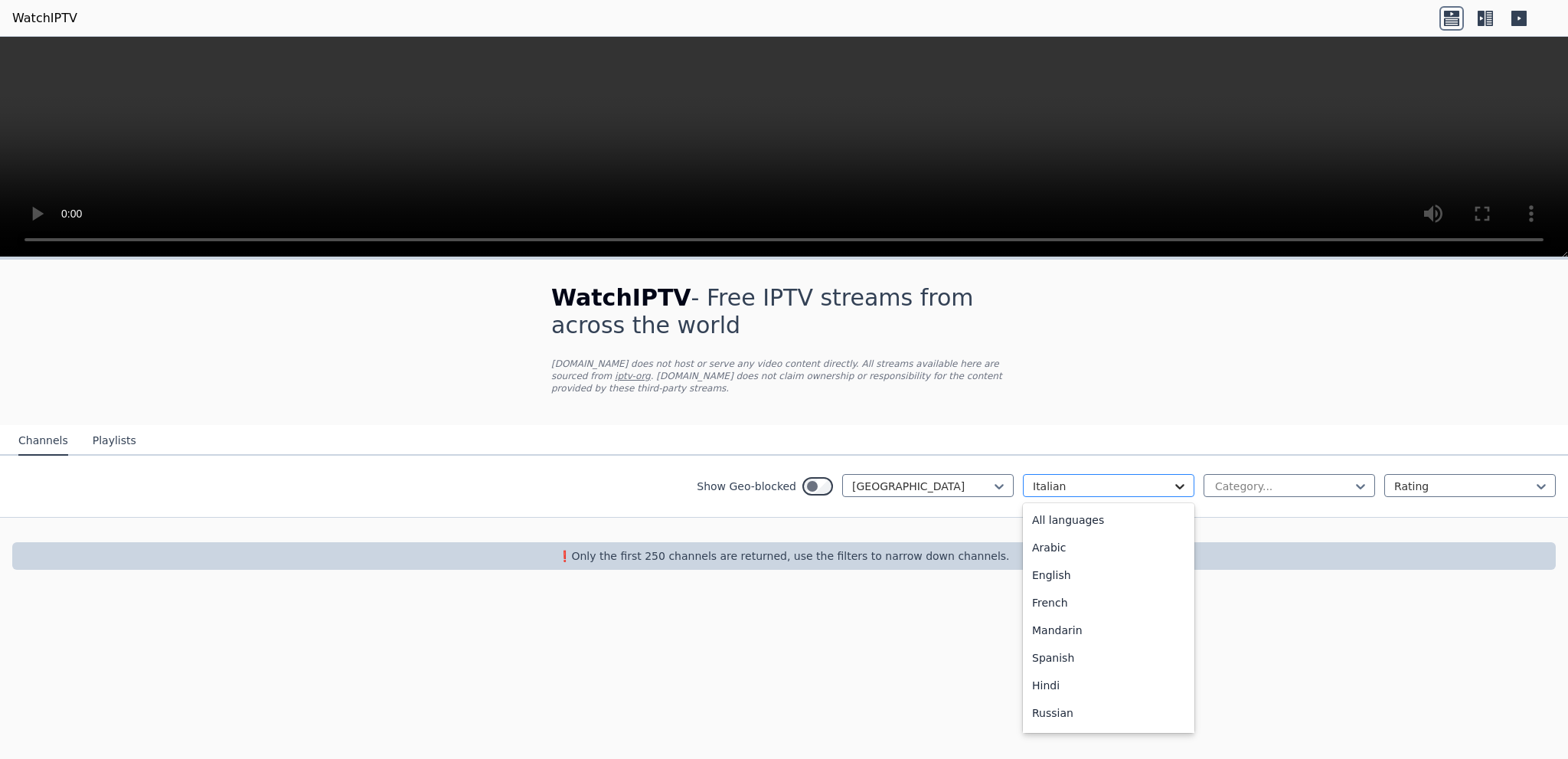
click at [1180, 484] on icon at bounding box center [1179, 486] width 9 height 5
click at [1081, 608] on div "German" at bounding box center [1108, 621] width 171 height 28
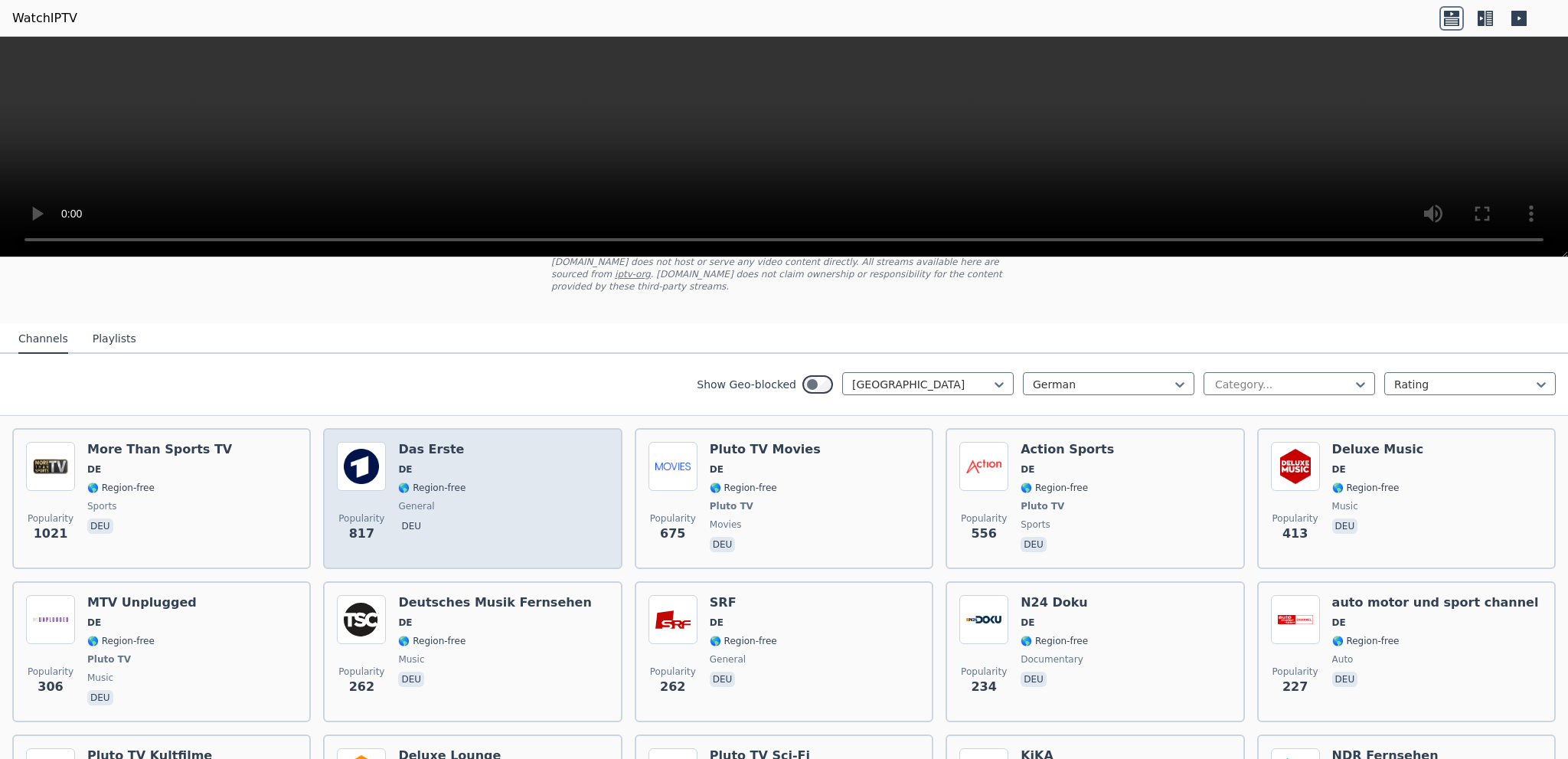
scroll to position [230, 0]
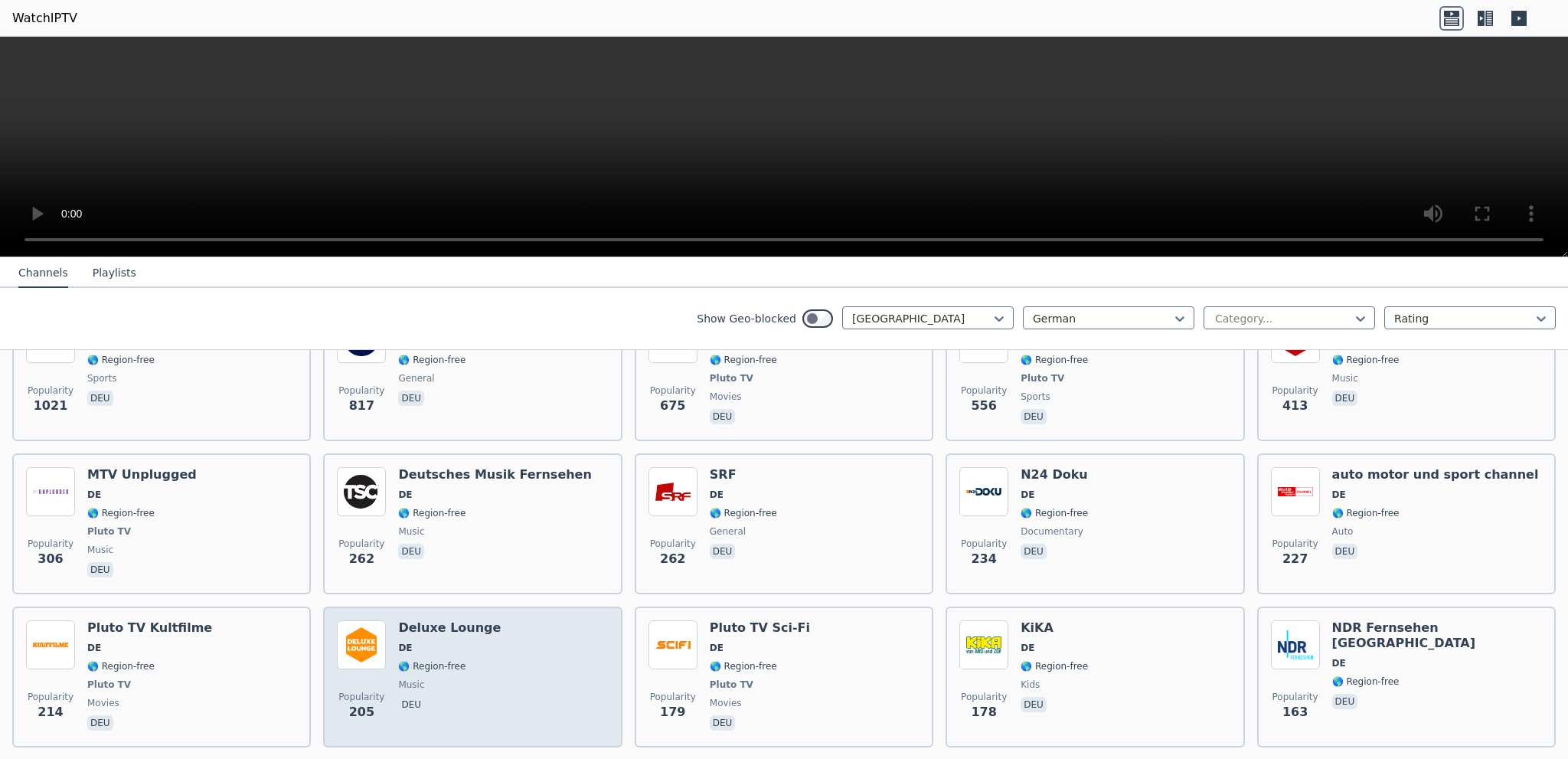
click at [456, 642] on span "DE" at bounding box center [449, 648] width 103 height 13
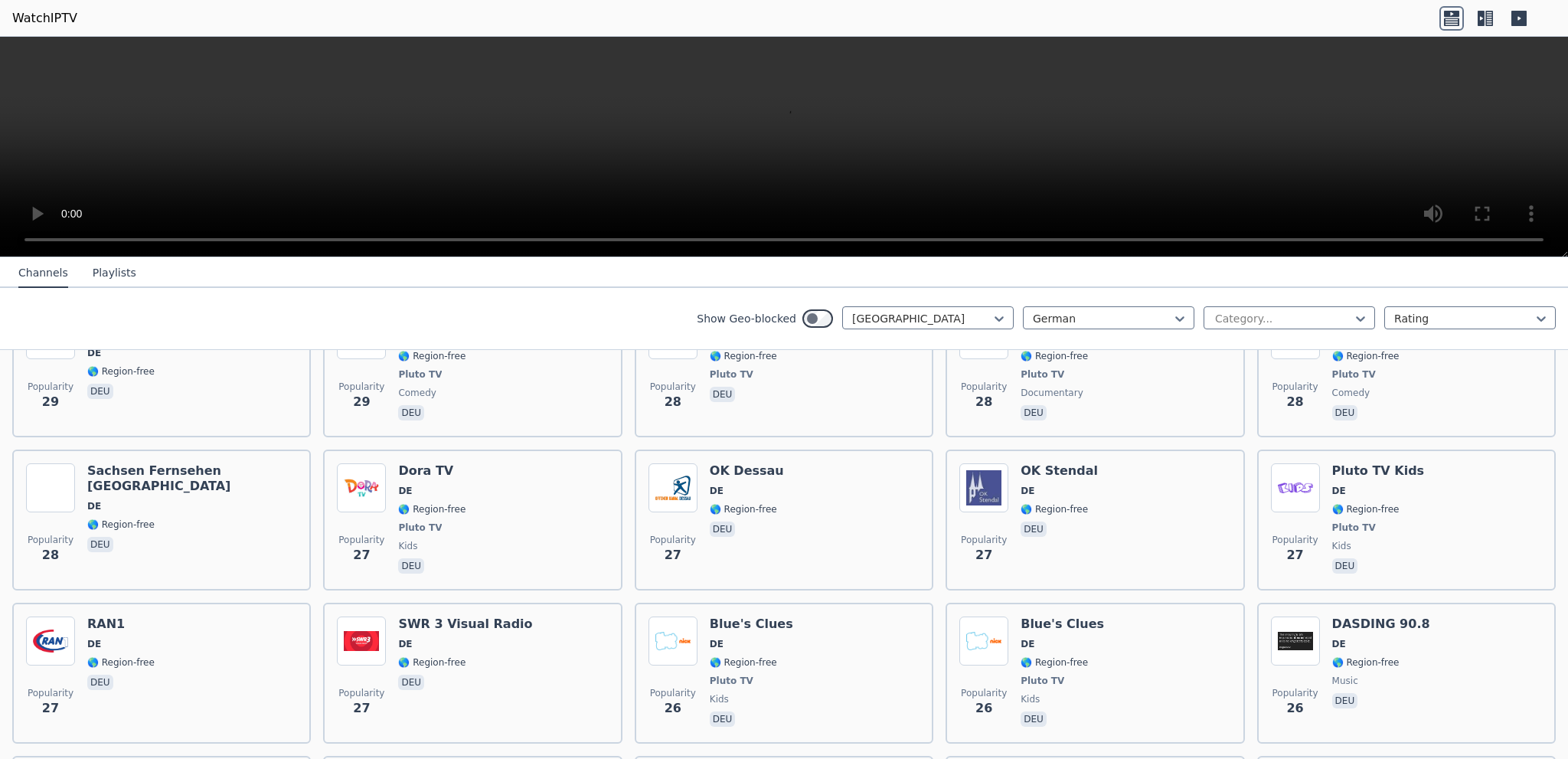
scroll to position [3829, 0]
